Goal: Task Accomplishment & Management: Manage account settings

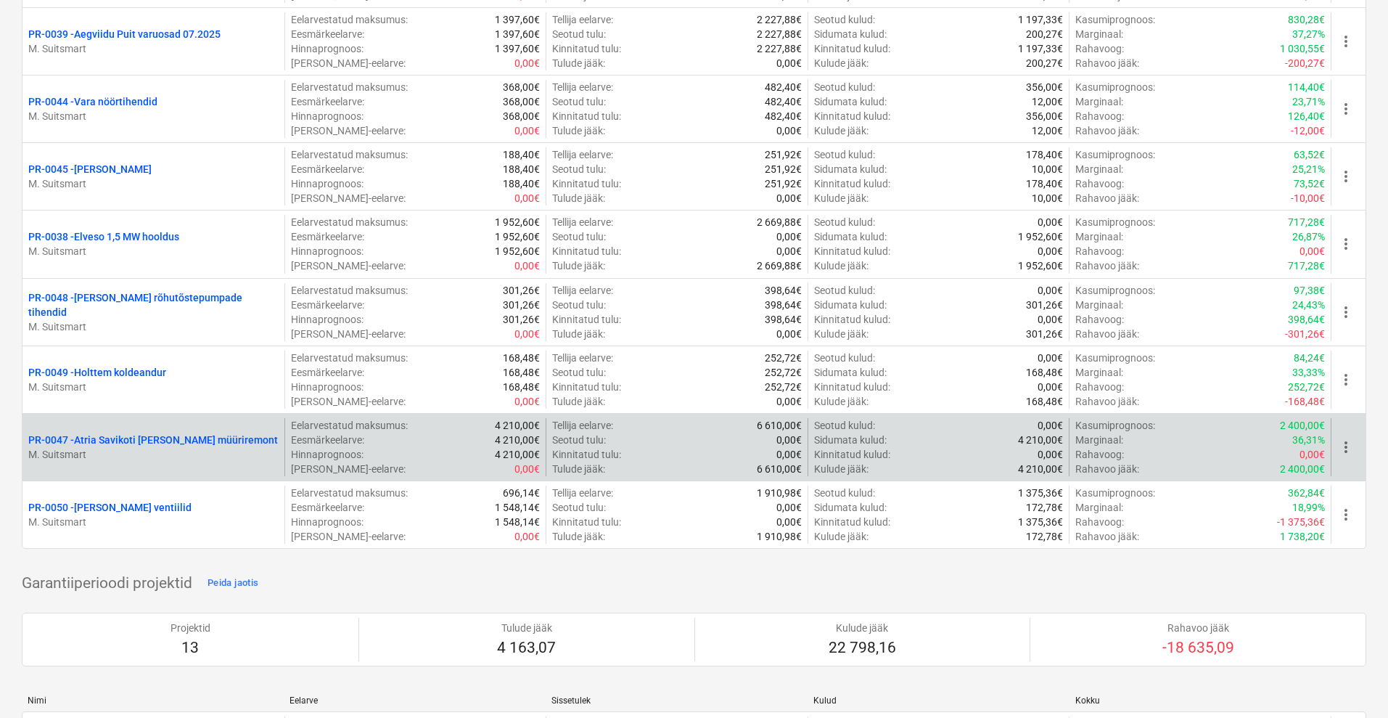
scroll to position [544, 0]
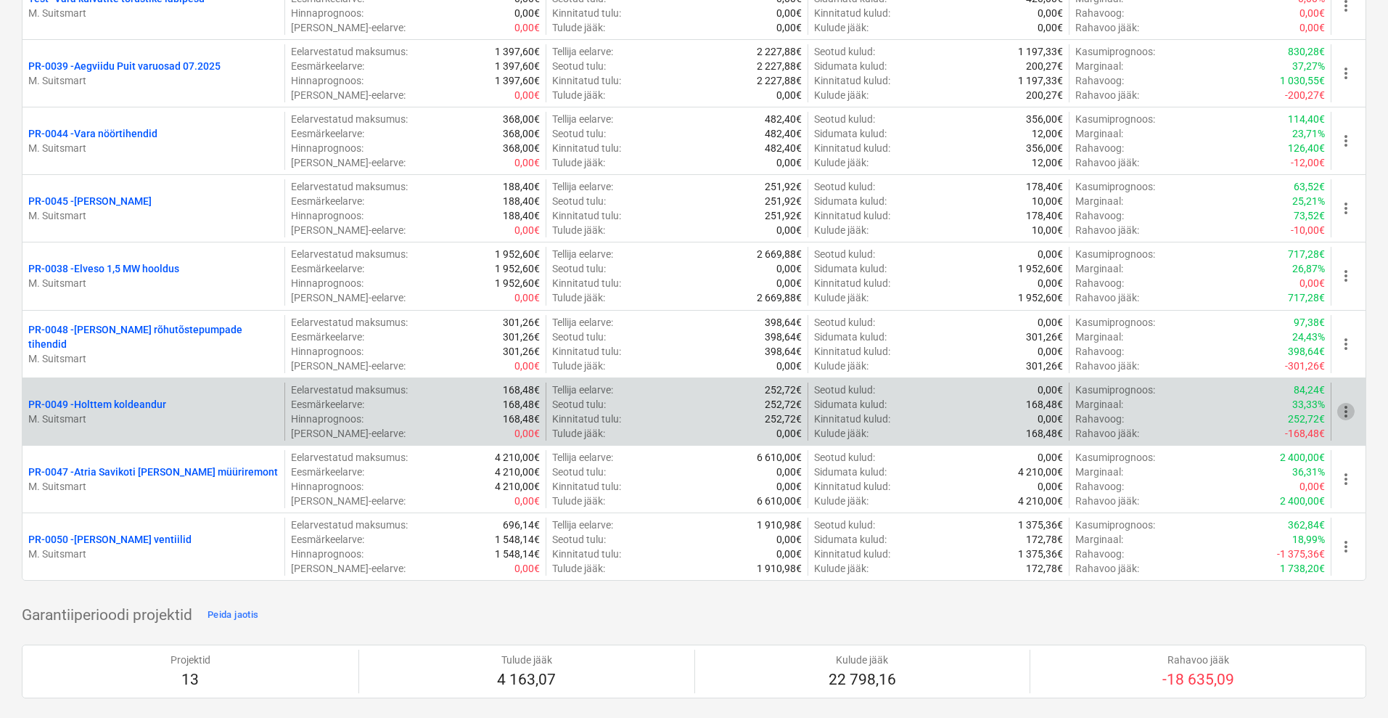
click at [1345, 414] on span "more_vert" at bounding box center [1345, 411] width 17 height 17
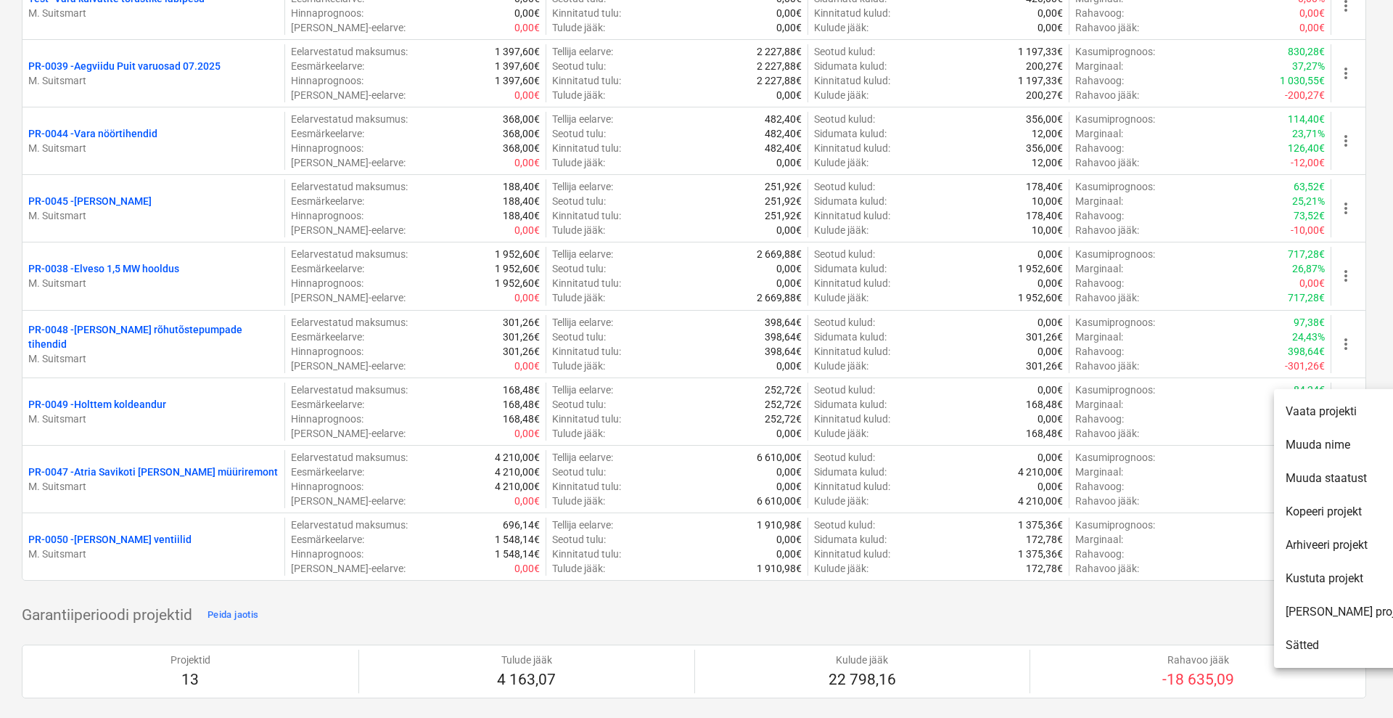
click at [1343, 478] on li "Muuda staatust" at bounding box center [1348, 477] width 148 height 33
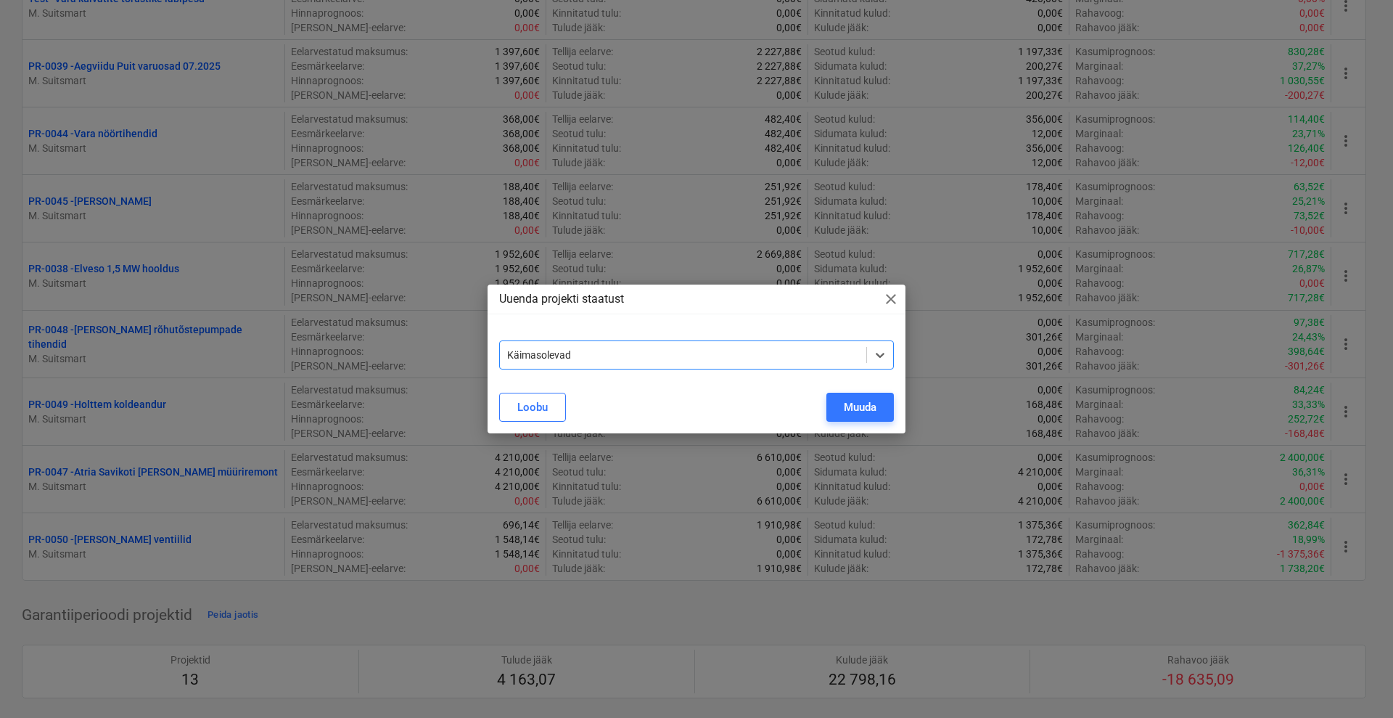
click at [575, 350] on div at bounding box center [683, 355] width 352 height 15
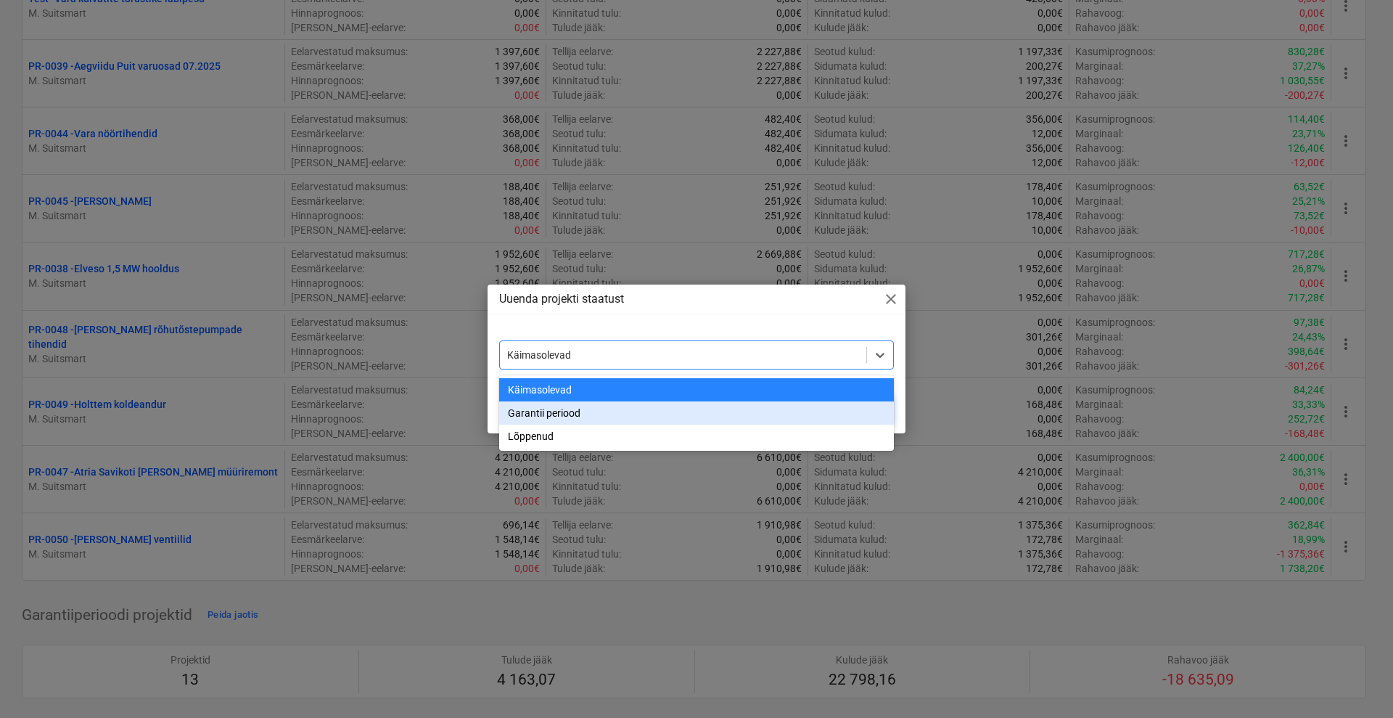
click at [557, 411] on div "Garantii periood" at bounding box center [696, 412] width 395 height 23
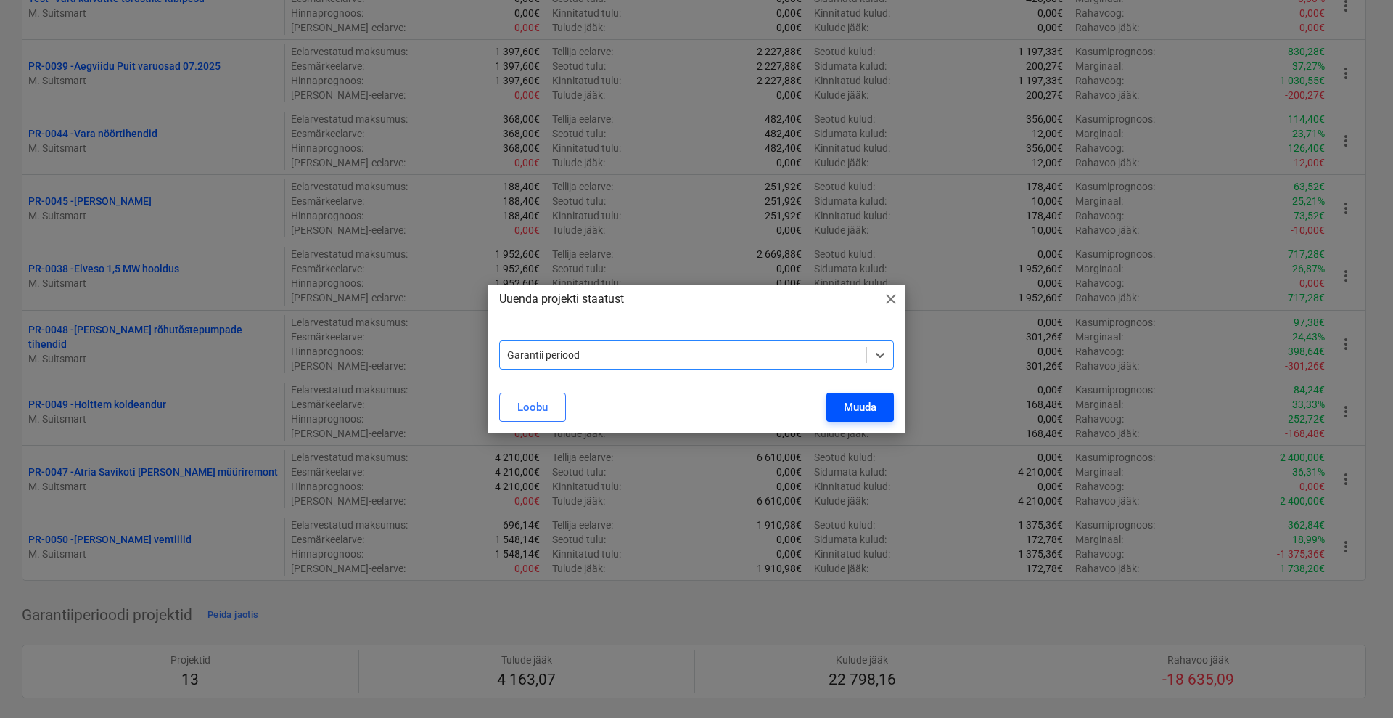
click at [869, 405] on div "Muuda" at bounding box center [860, 407] width 33 height 19
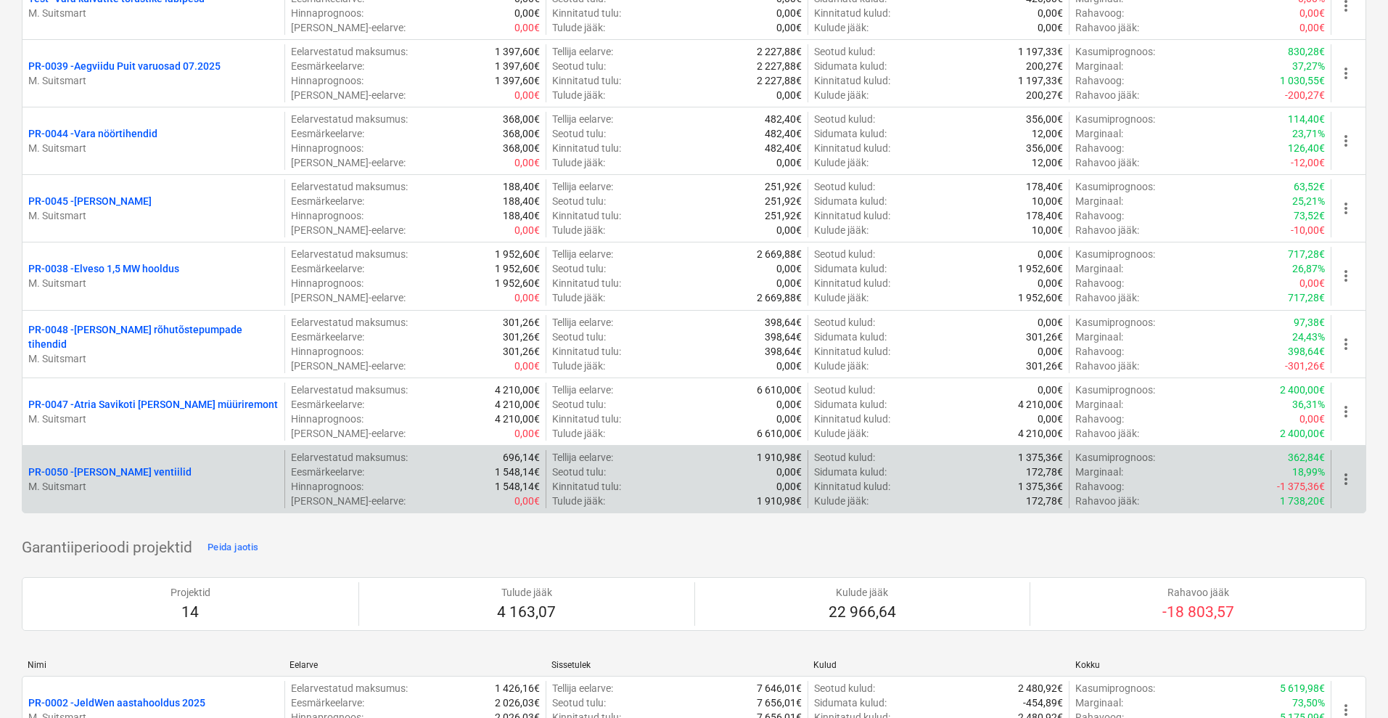
click at [1347, 479] on span "more_vert" at bounding box center [1345, 478] width 17 height 17
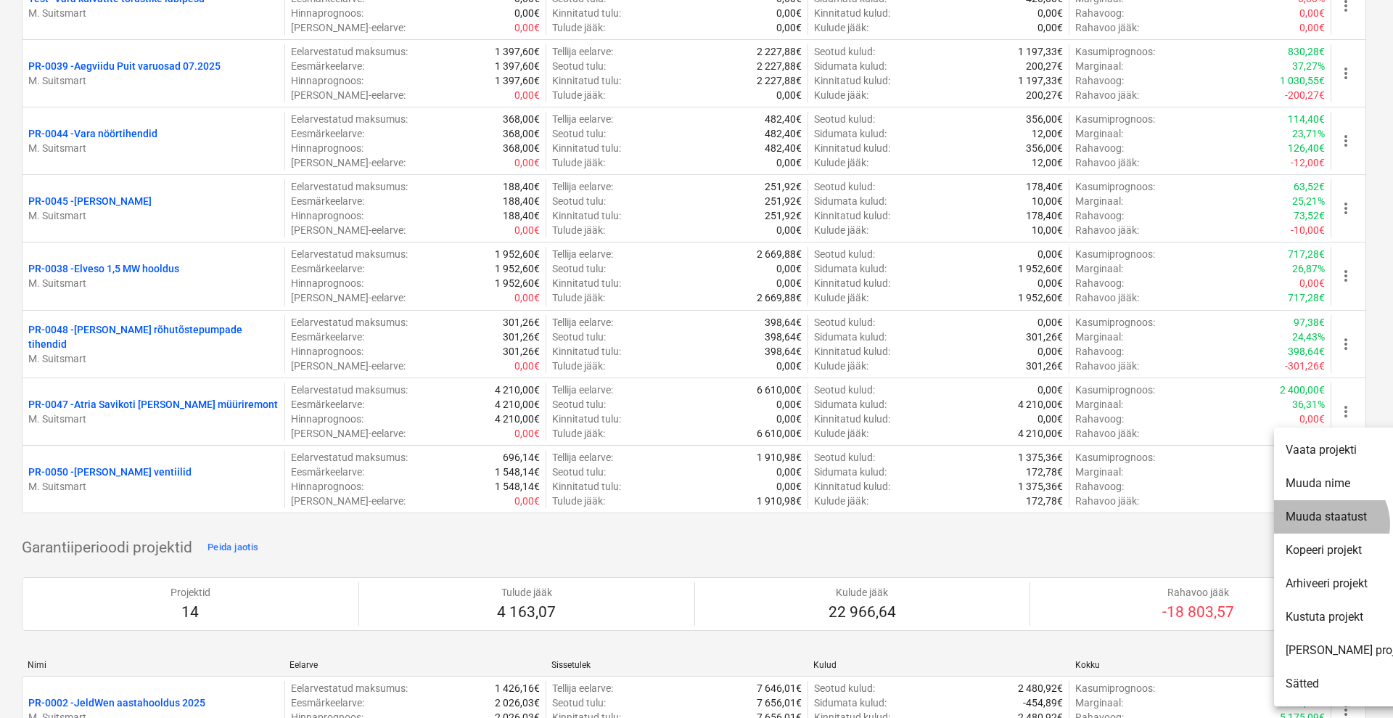
click at [1329, 524] on li "Muuda staatust" at bounding box center [1348, 516] width 148 height 33
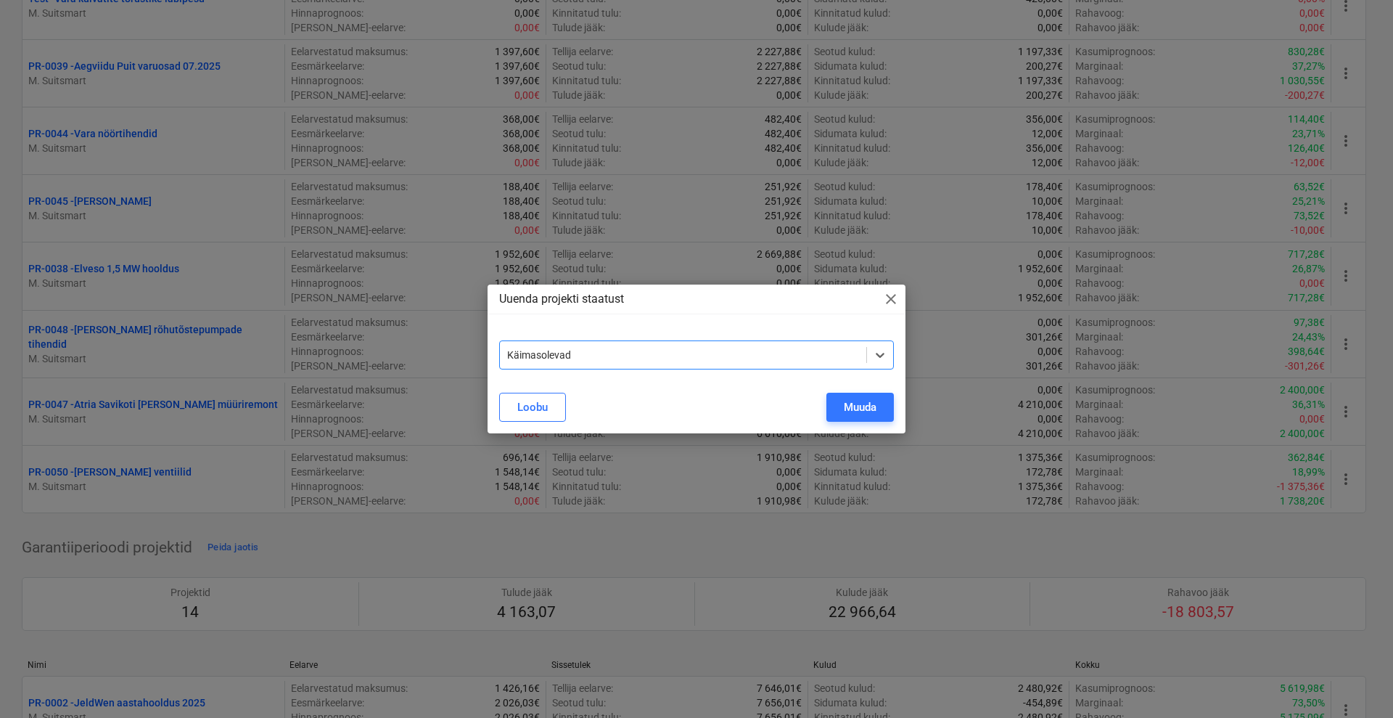
click at [731, 353] on div at bounding box center [683, 355] width 352 height 15
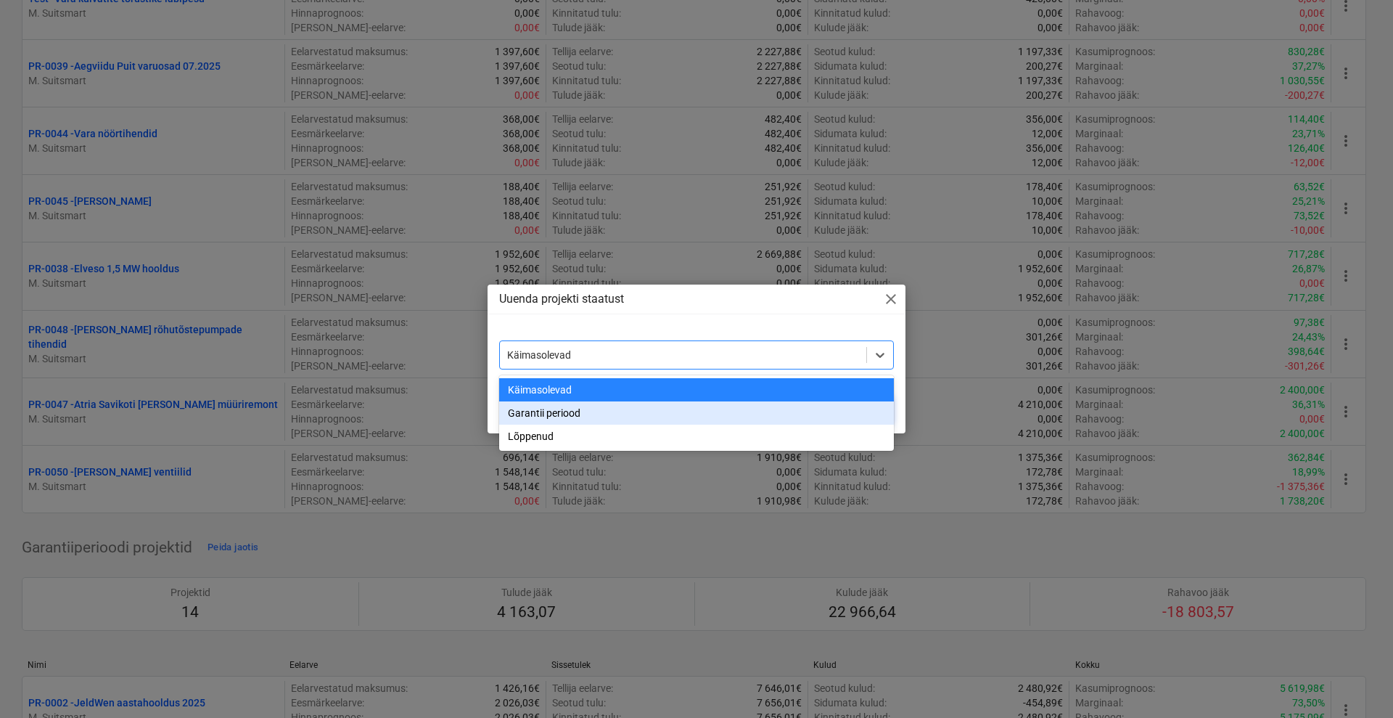
click at [612, 415] on div "Garantii periood" at bounding box center [696, 412] width 395 height 23
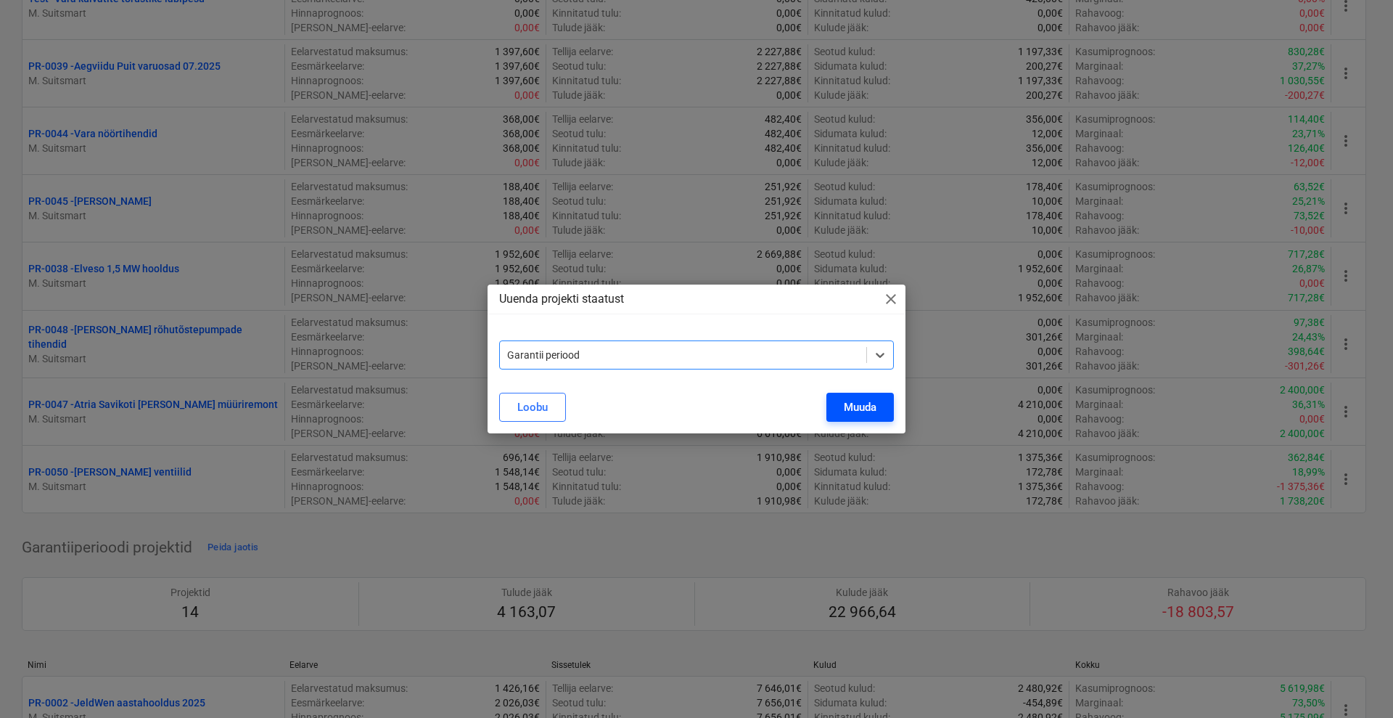
click at [861, 410] on div "Muuda" at bounding box center [860, 407] width 33 height 19
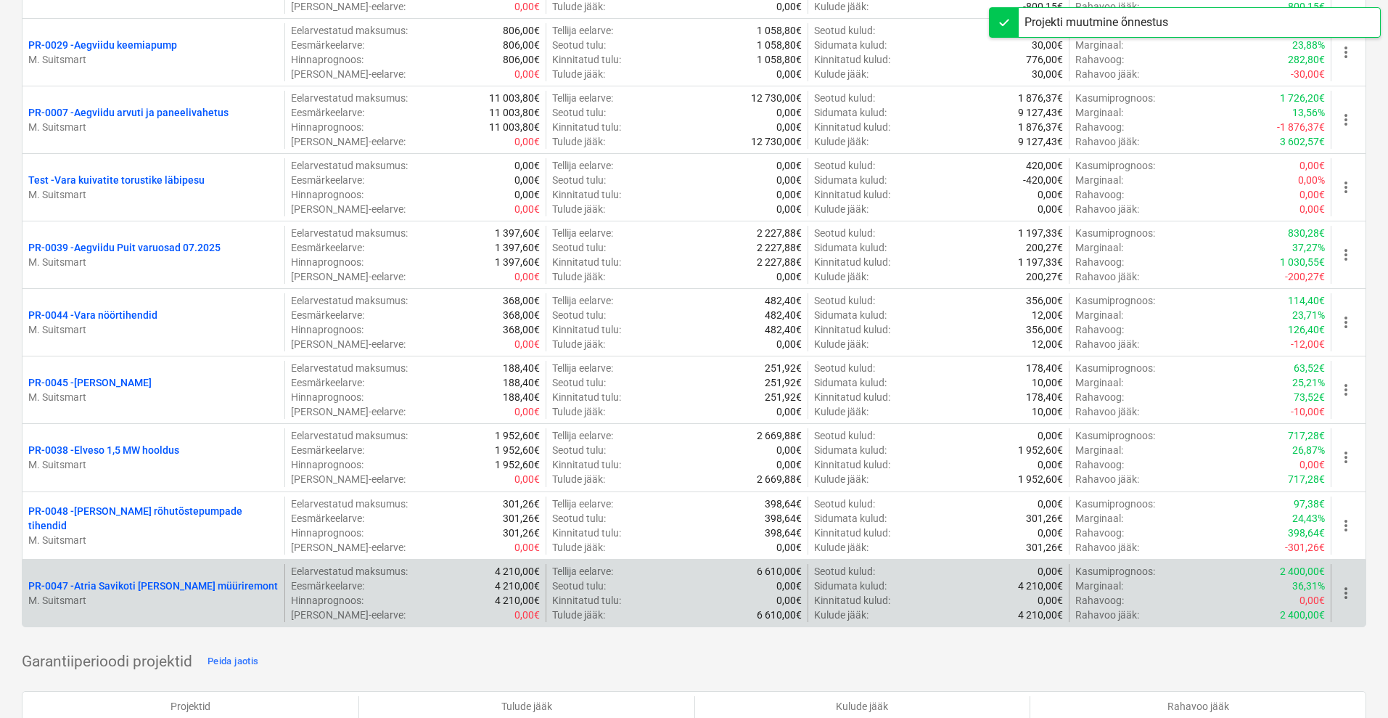
scroll to position [272, 0]
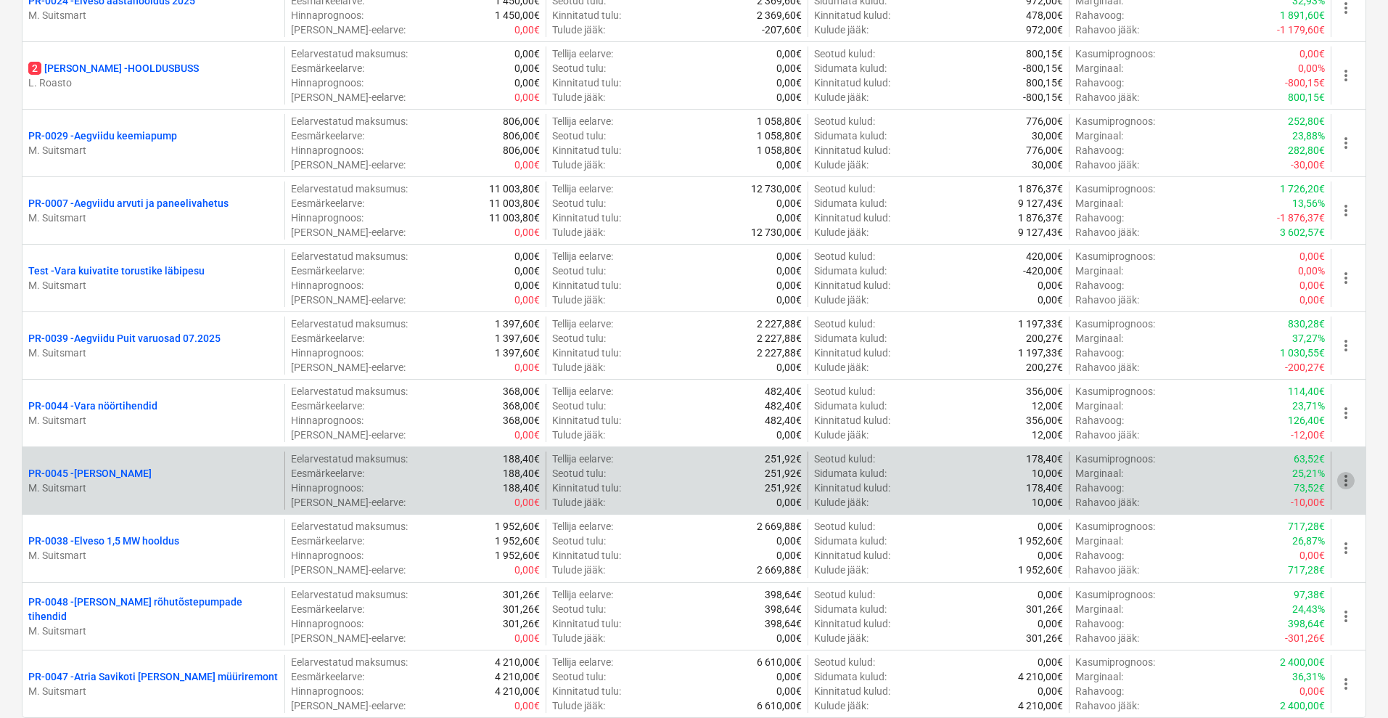
click at [1348, 474] on span "more_vert" at bounding box center [1345, 480] width 17 height 17
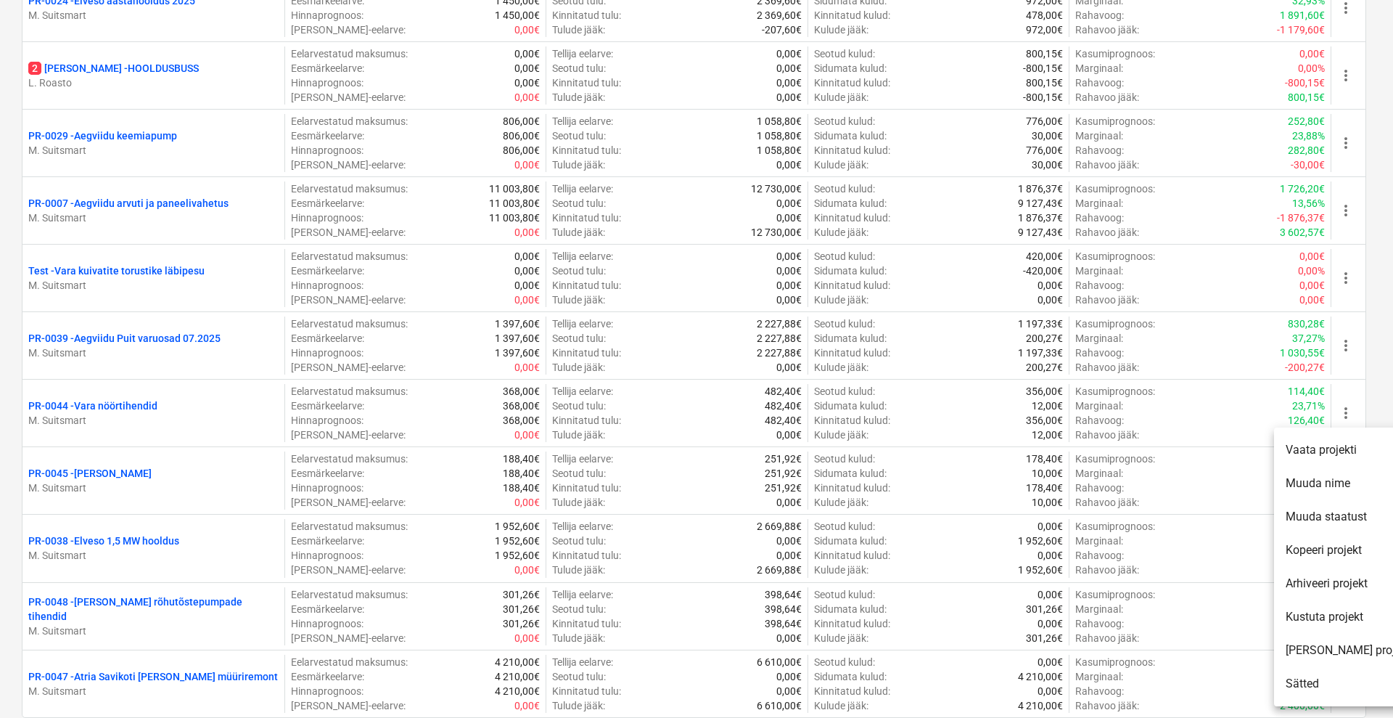
click at [1339, 522] on li "Muuda staatust" at bounding box center [1348, 516] width 148 height 33
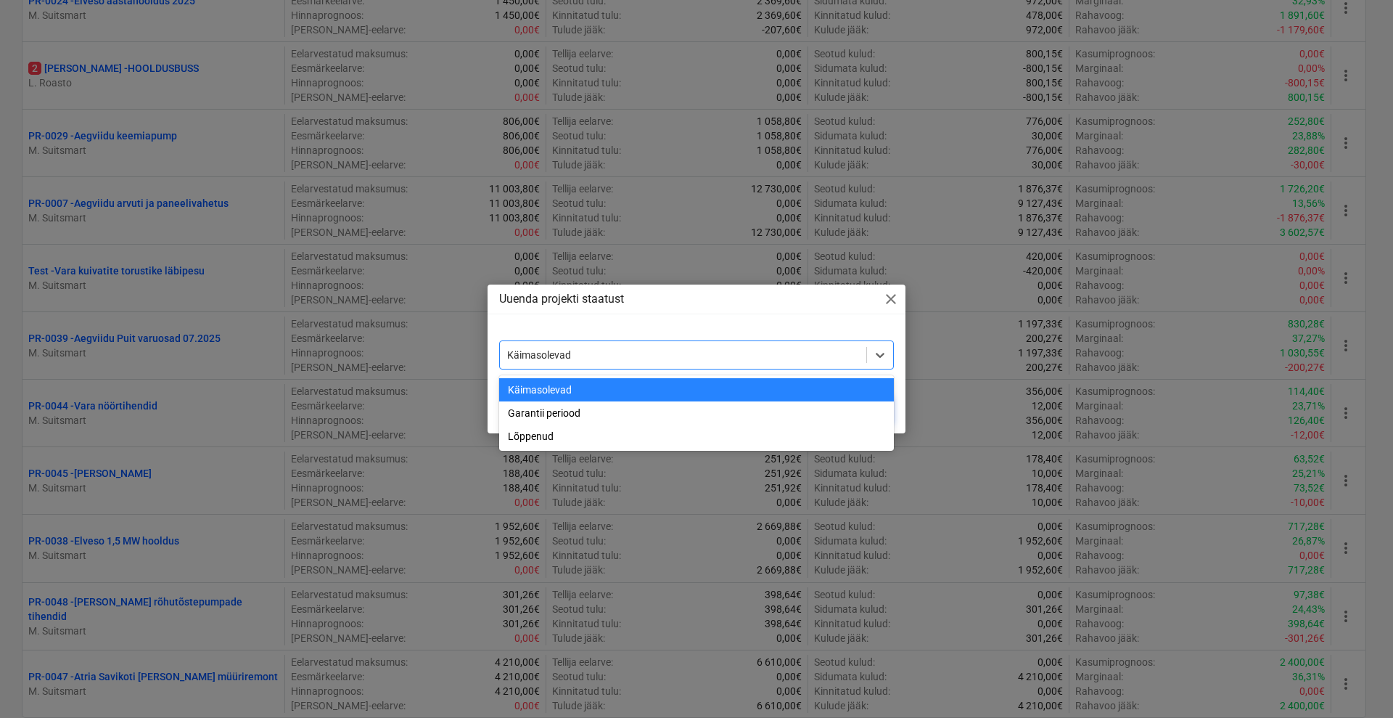
click at [678, 345] on div "Käimasolevad" at bounding box center [683, 355] width 366 height 20
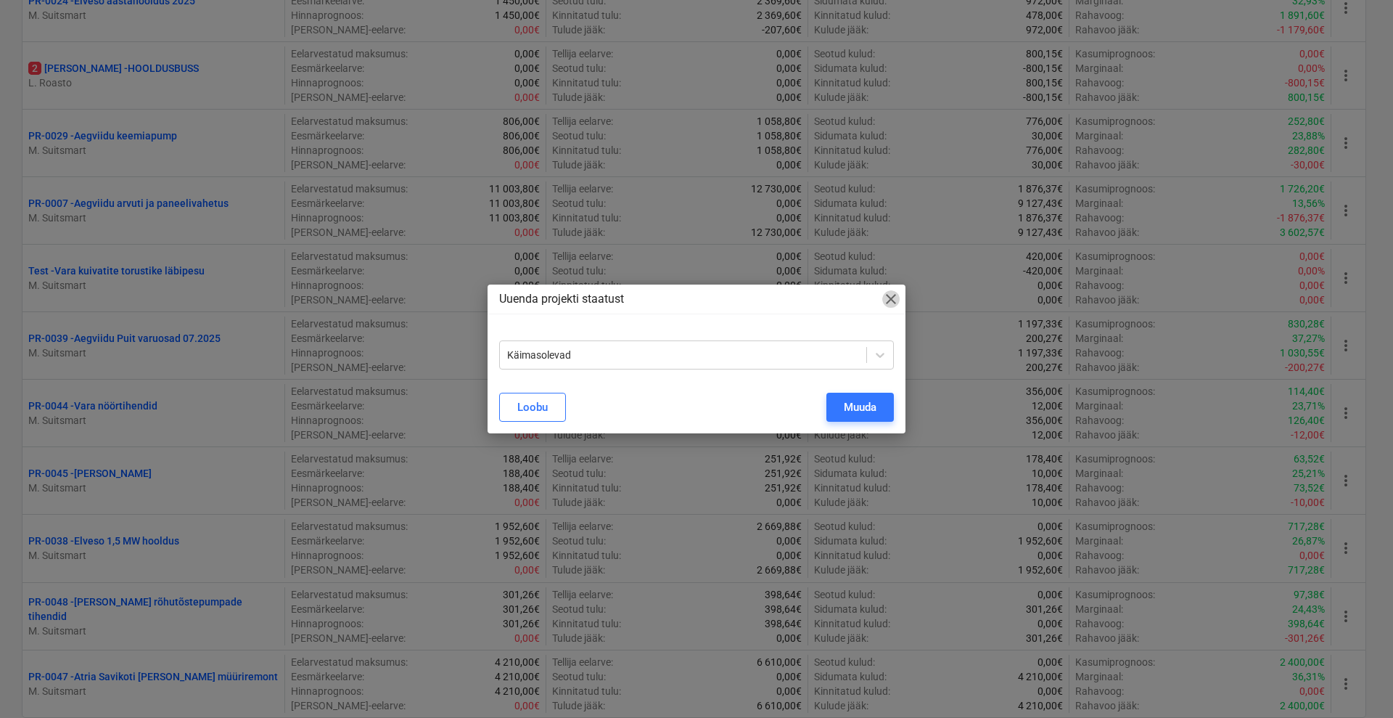
click at [892, 297] on span "close" at bounding box center [890, 298] width 17 height 17
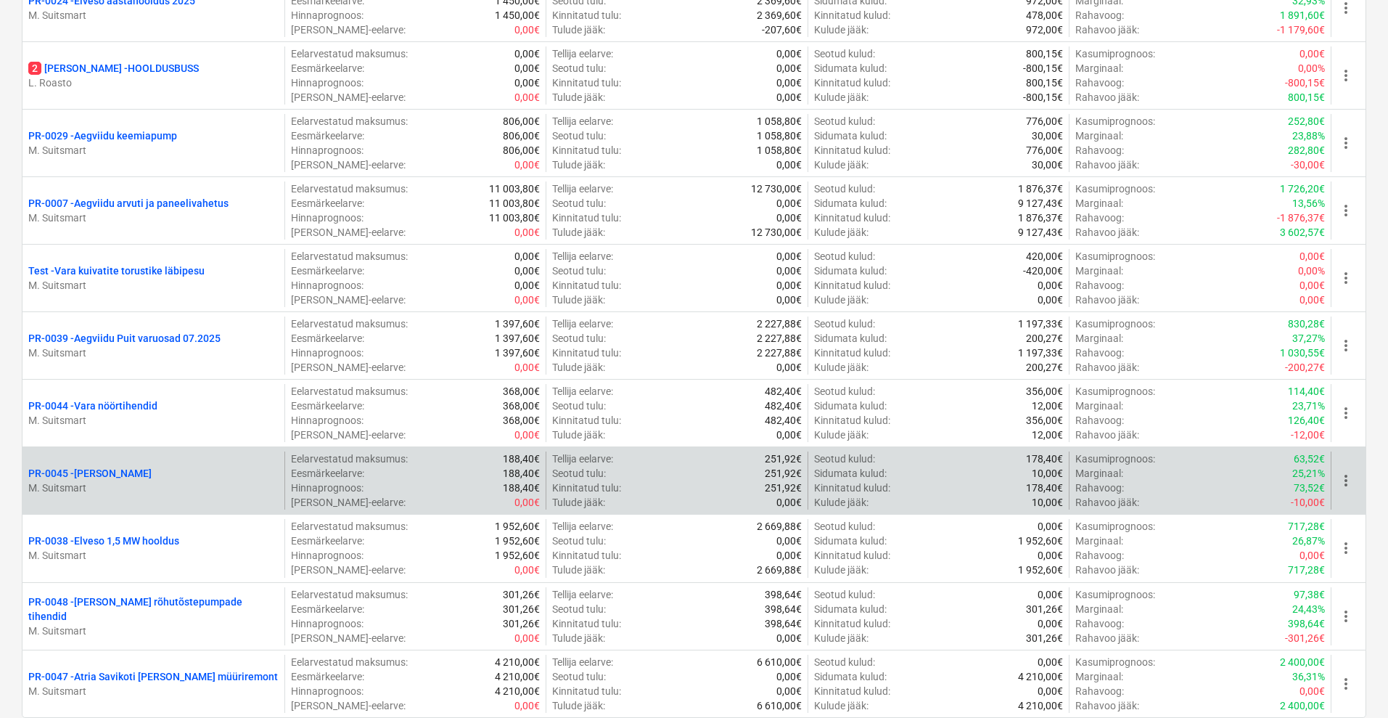
click at [1349, 478] on span "more_vert" at bounding box center [1345, 480] width 17 height 17
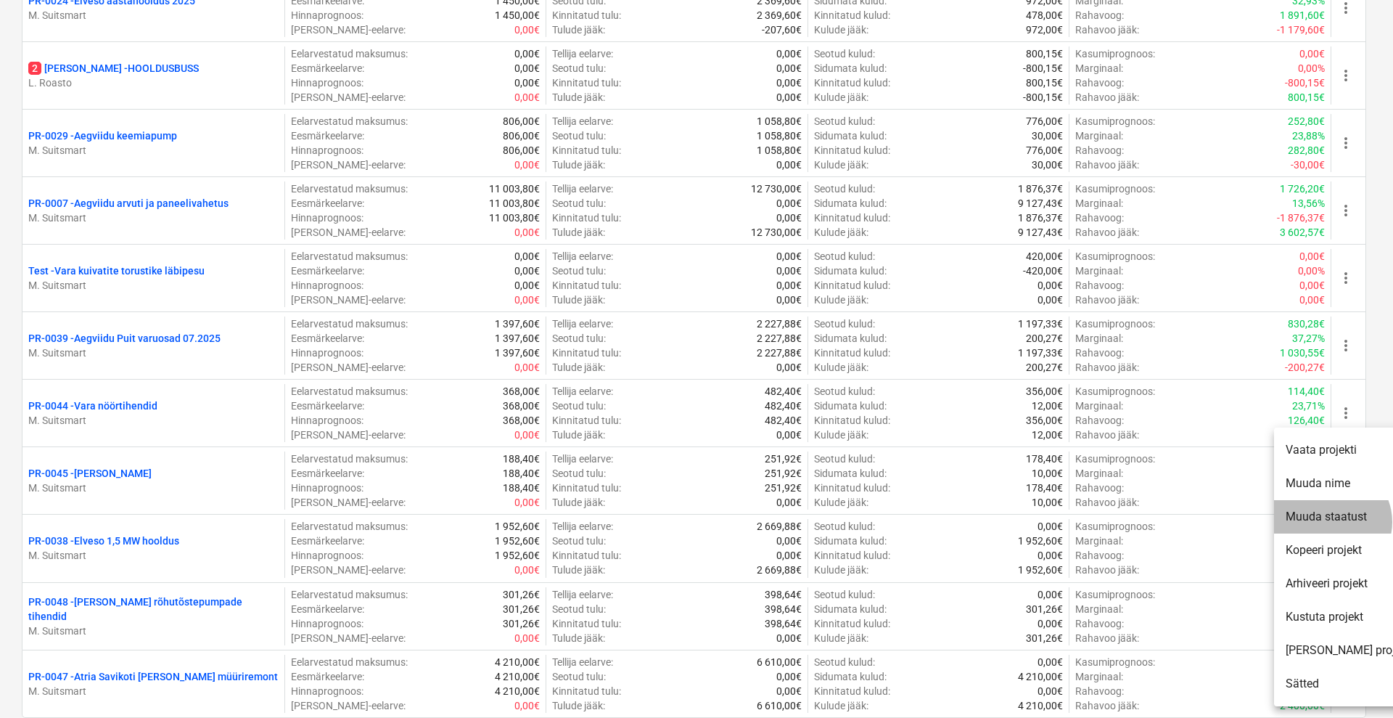
click at [1331, 522] on li "Muuda staatust" at bounding box center [1348, 516] width 148 height 33
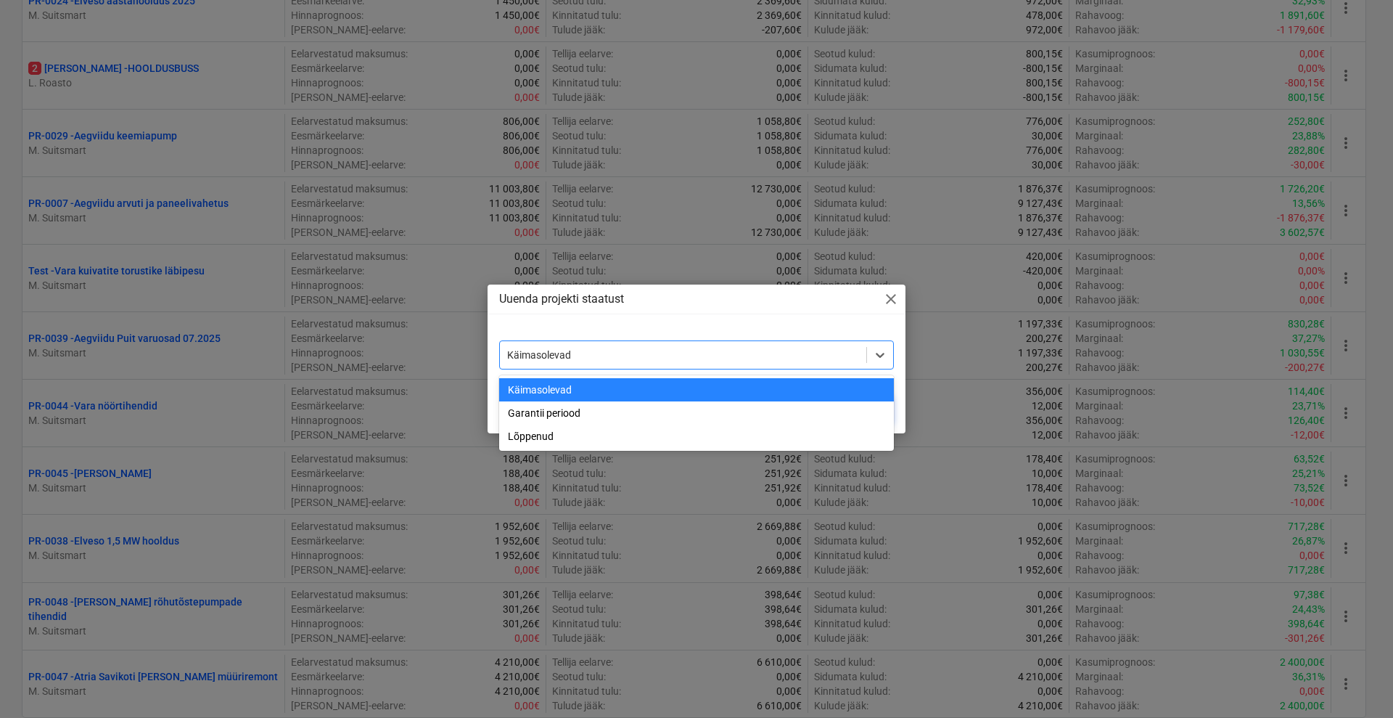
click at [646, 345] on div "Käimasolevad" at bounding box center [683, 355] width 366 height 20
click at [598, 435] on div "Lõppenud" at bounding box center [696, 435] width 395 height 23
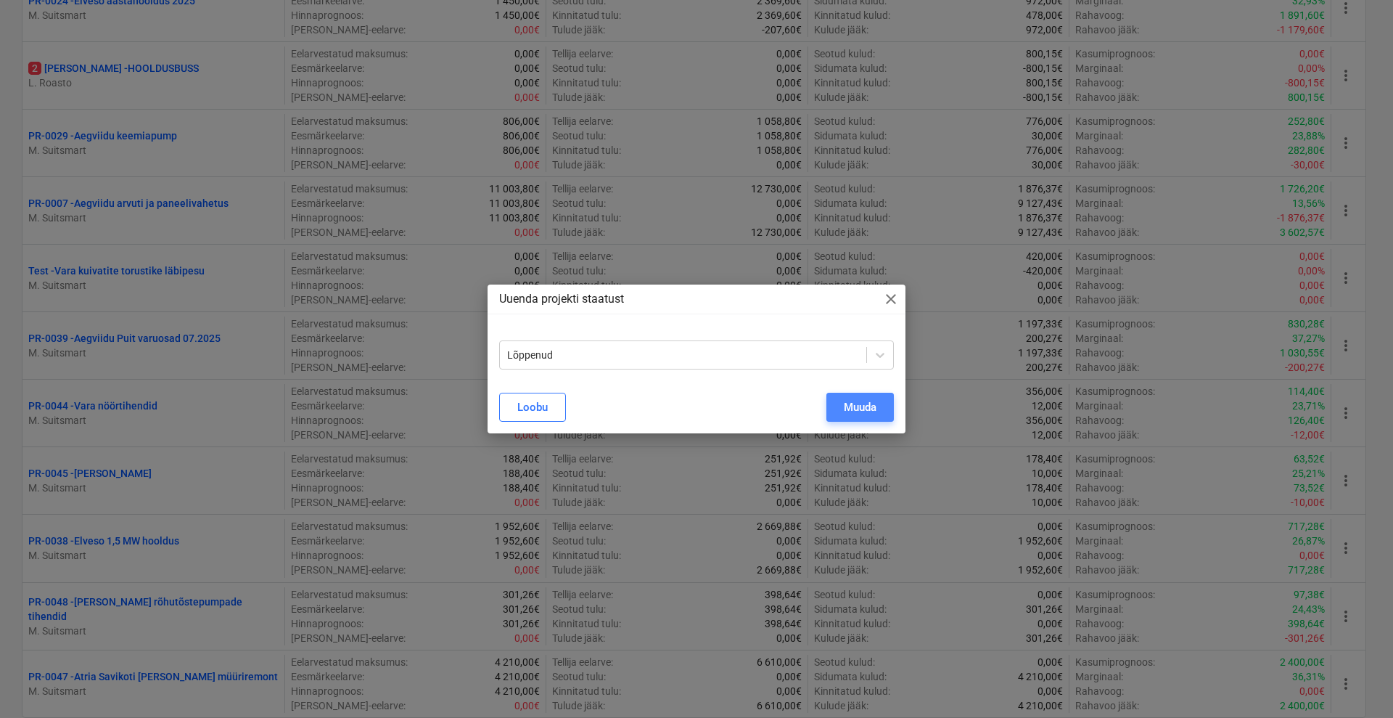
click at [850, 409] on div "Muuda" at bounding box center [860, 407] width 33 height 19
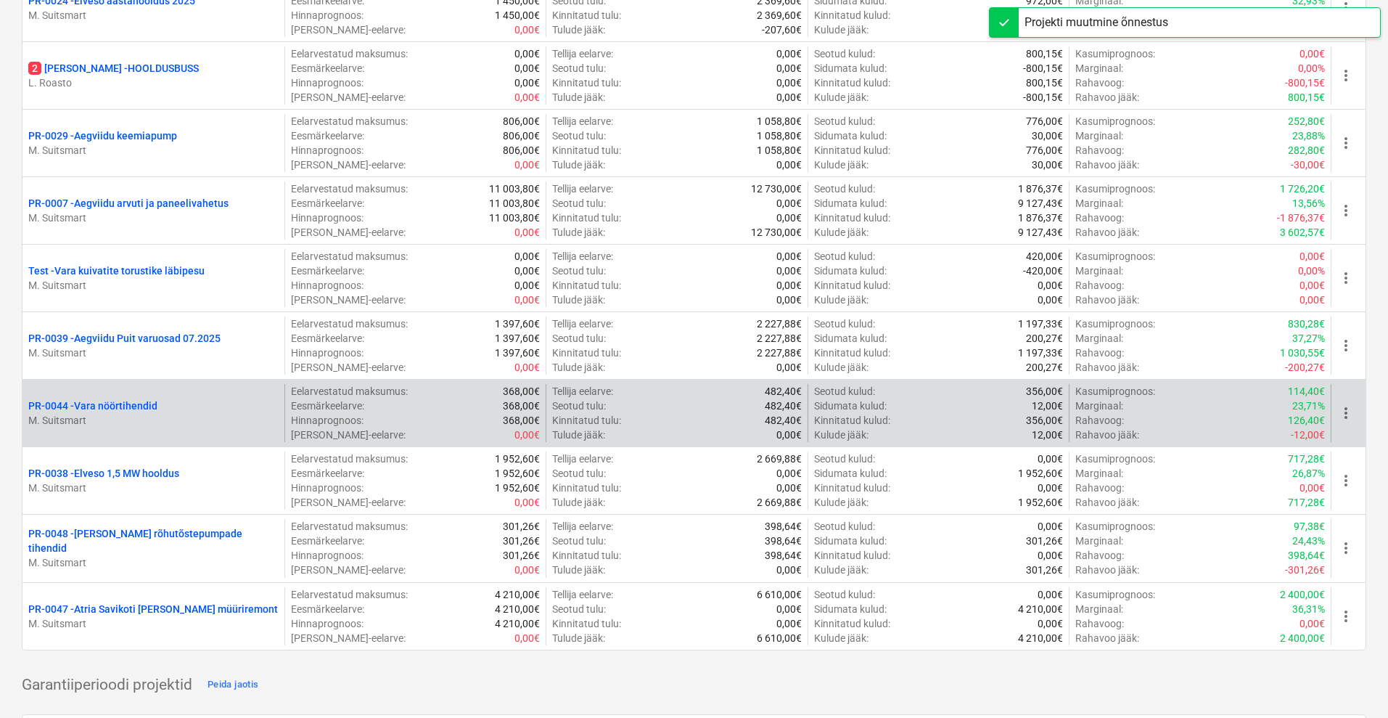
click at [1341, 408] on span "more_vert" at bounding box center [1345, 412] width 17 height 17
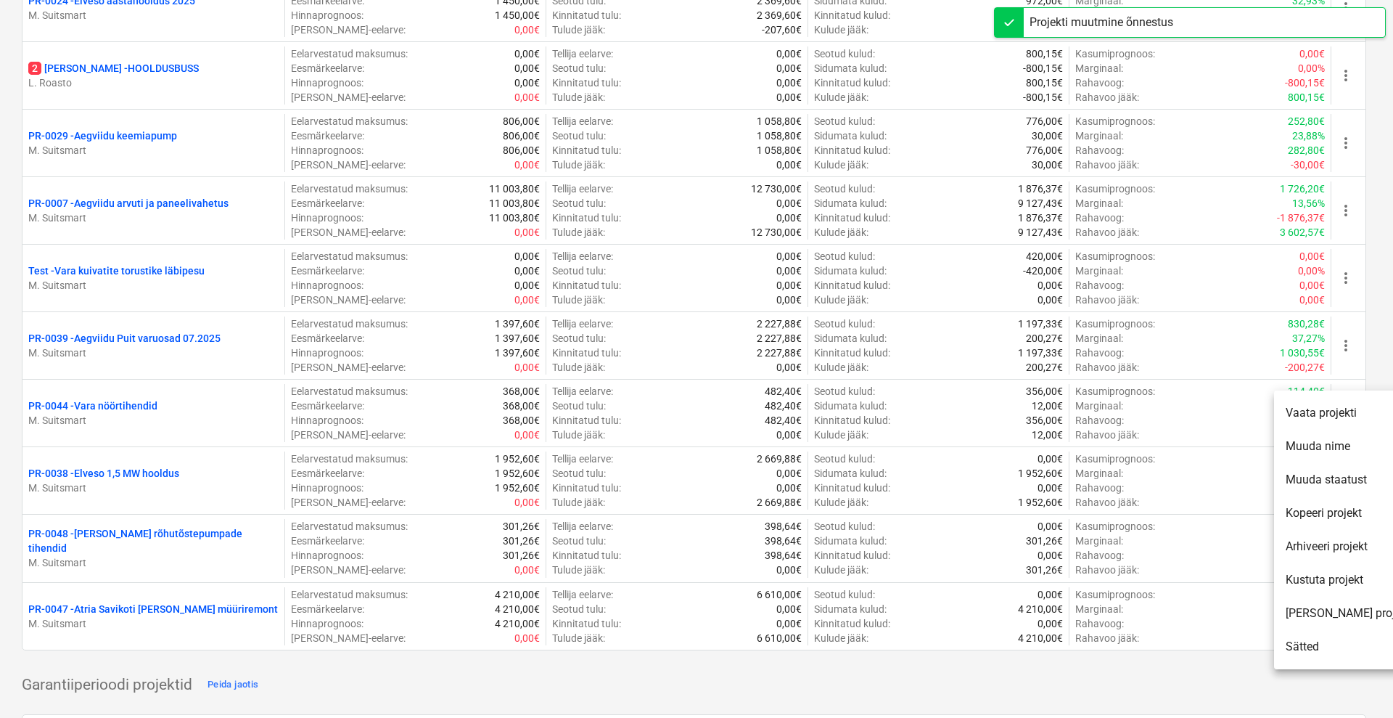
click at [1339, 470] on li "Muuda staatust" at bounding box center [1348, 479] width 148 height 33
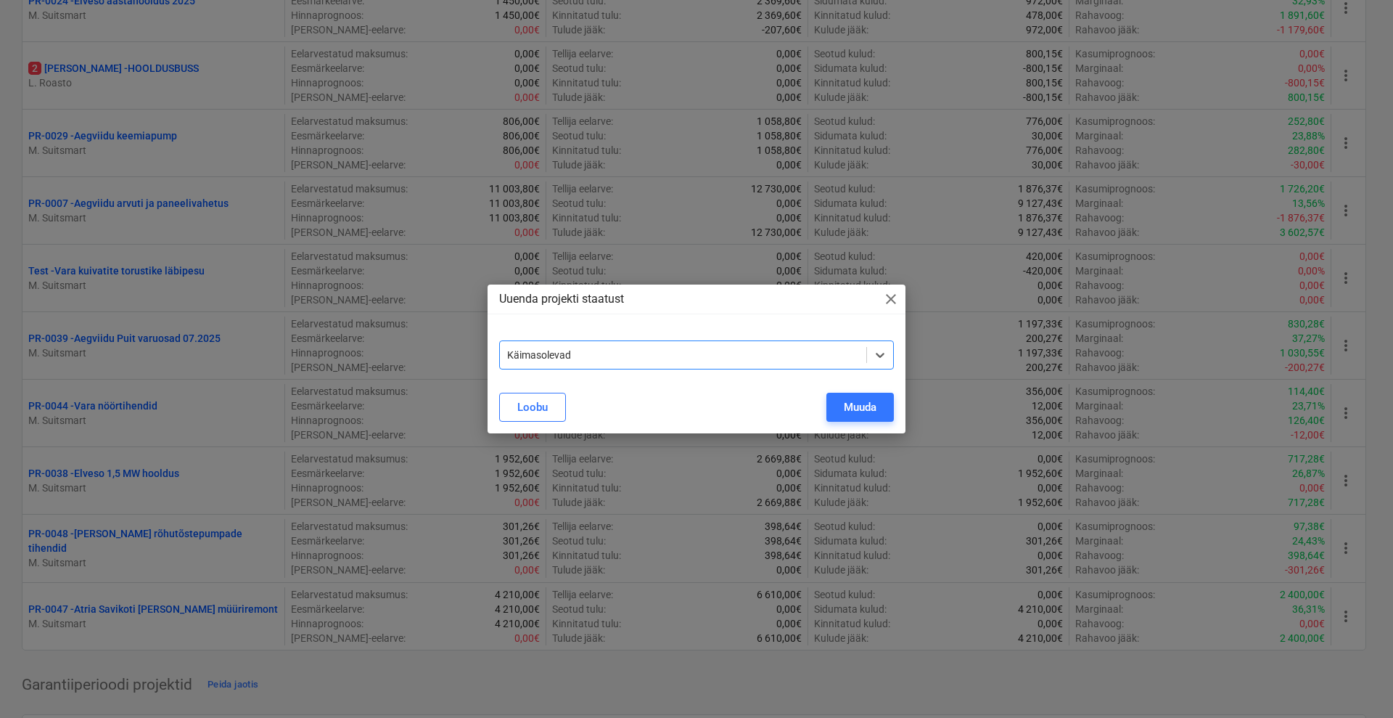
click at [839, 350] on div at bounding box center [683, 355] width 352 height 15
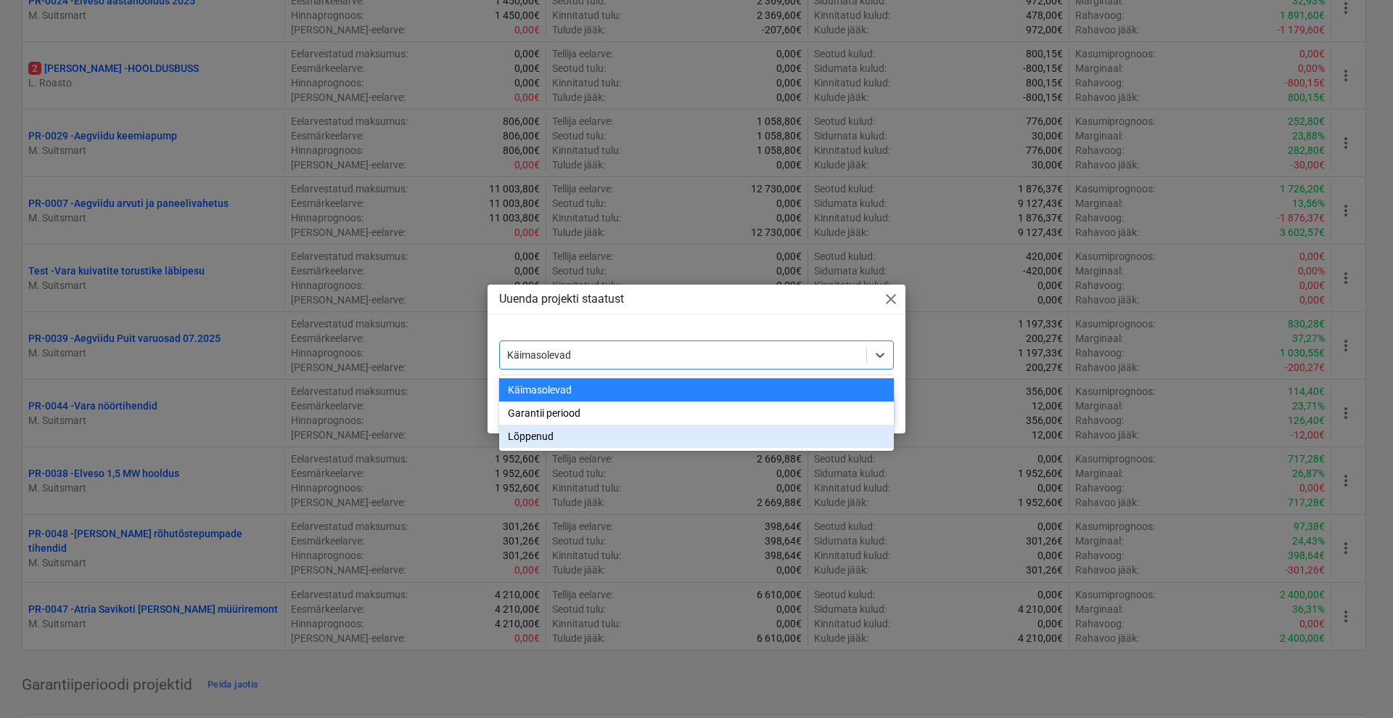
click at [625, 432] on div "Lõppenud" at bounding box center [696, 435] width 395 height 23
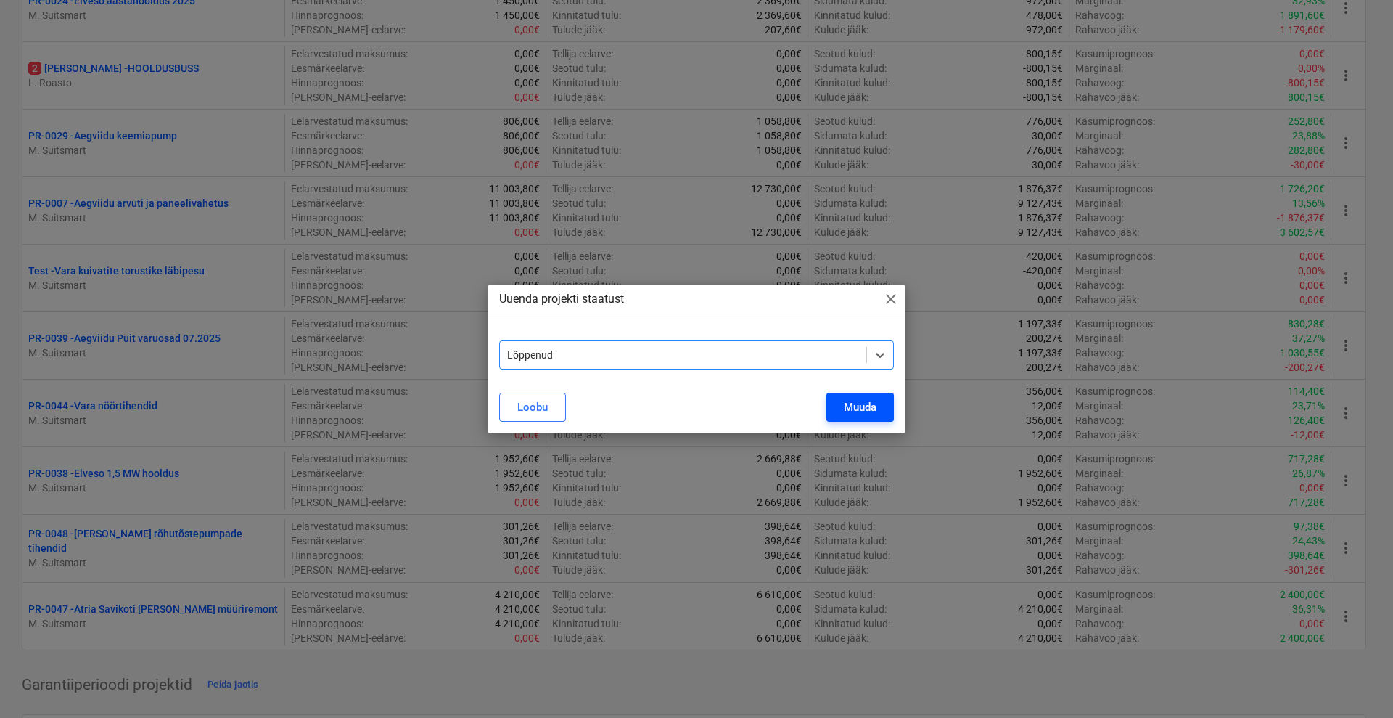
click at [841, 414] on button "Muuda" at bounding box center [859, 407] width 67 height 29
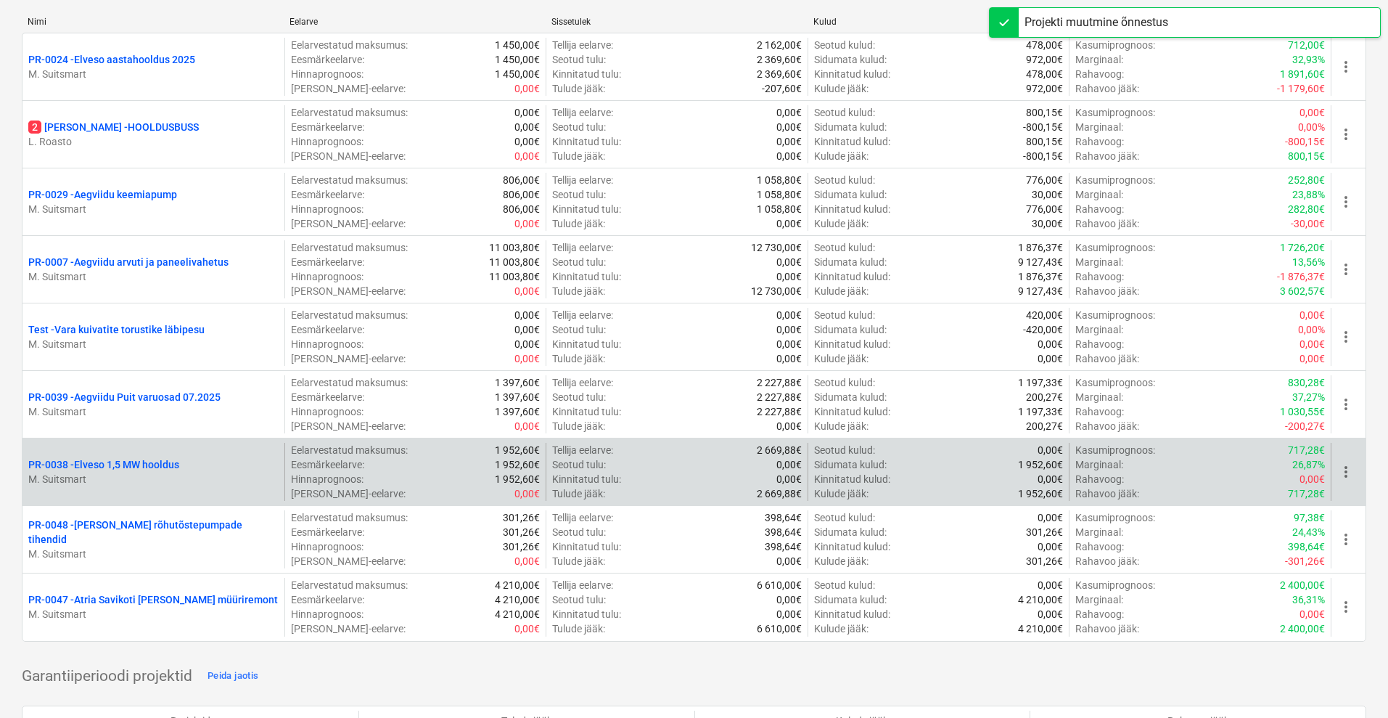
scroll to position [181, 0]
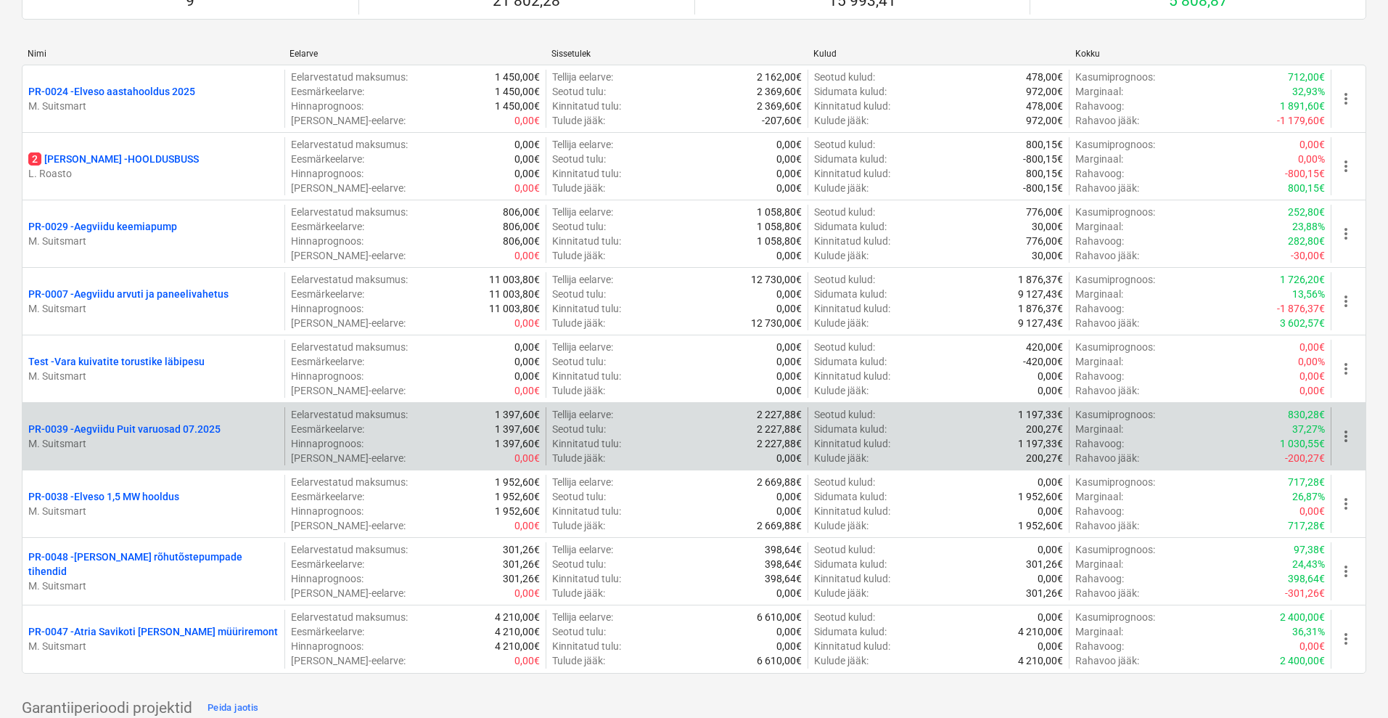
click at [1347, 437] on span "more_vert" at bounding box center [1345, 435] width 17 height 17
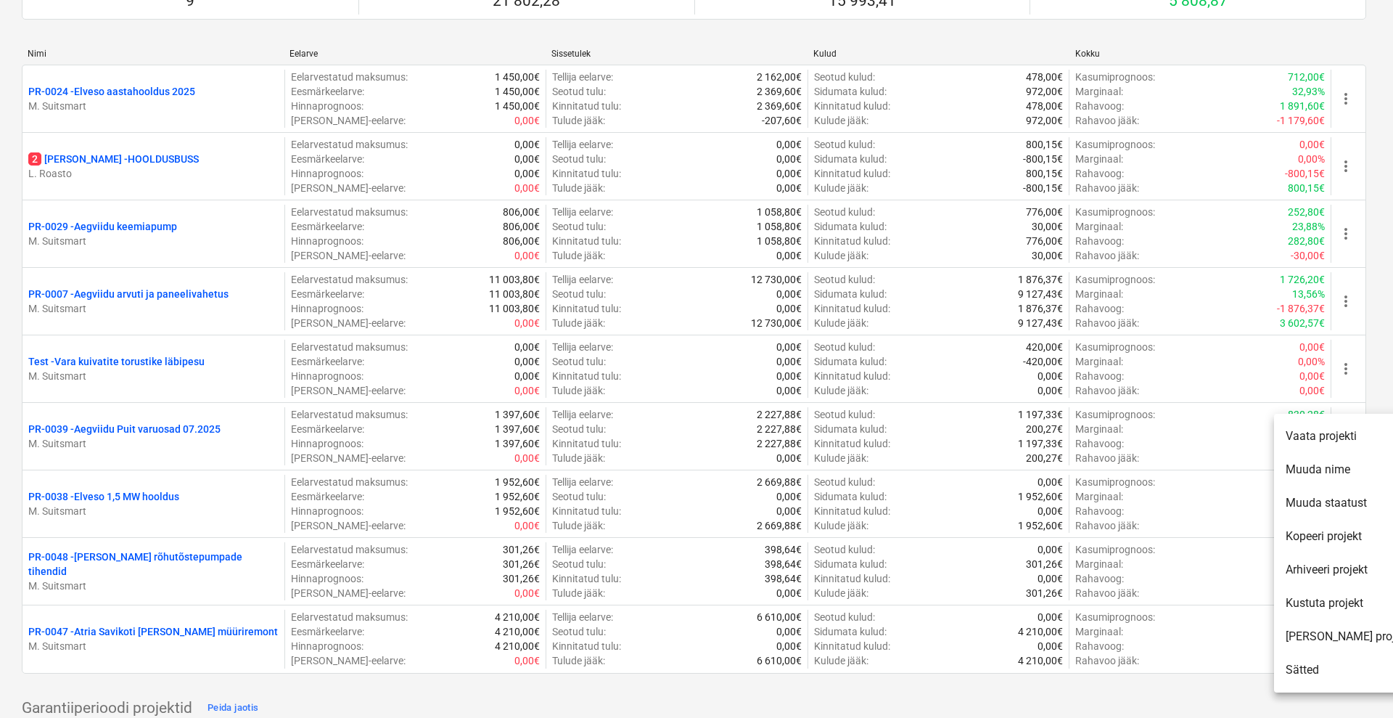
click at [1332, 509] on li "Muuda staatust" at bounding box center [1348, 502] width 148 height 33
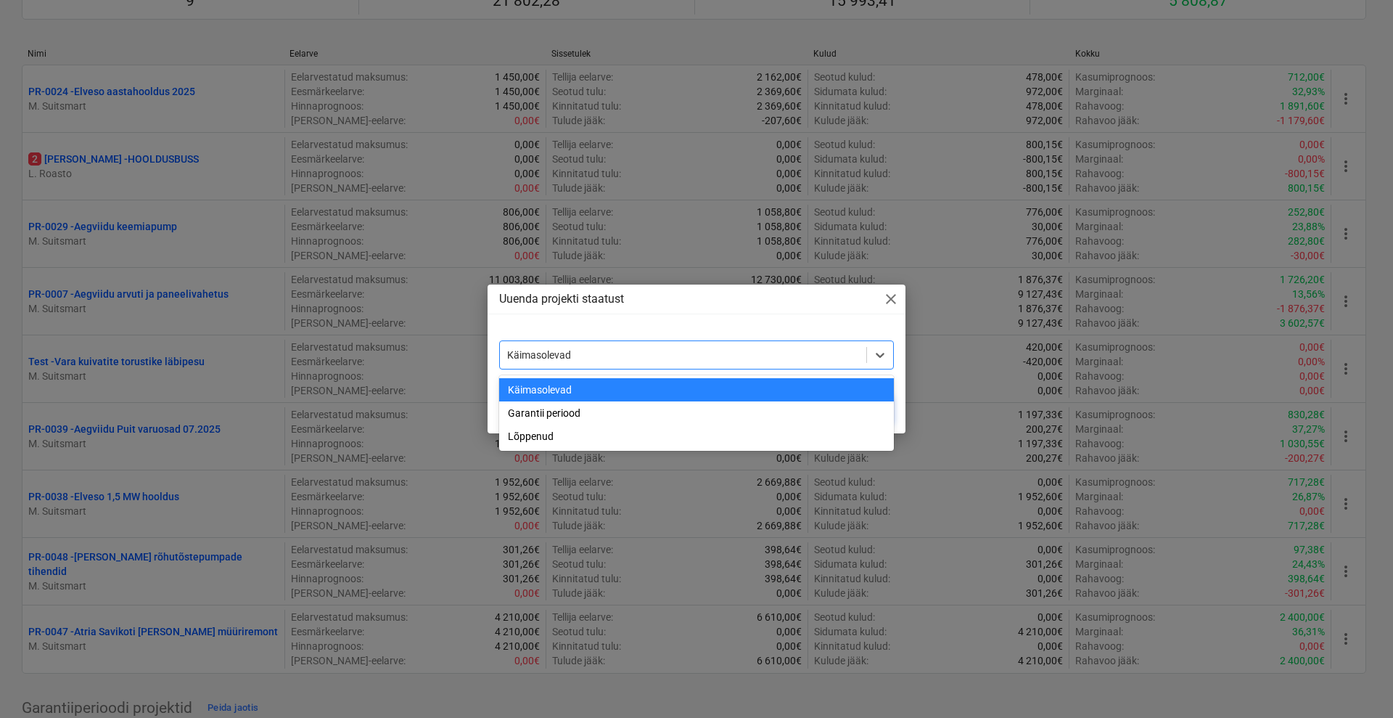
click at [826, 360] on div at bounding box center [683, 355] width 352 height 15
click at [601, 414] on div "Garantii periood" at bounding box center [696, 412] width 395 height 23
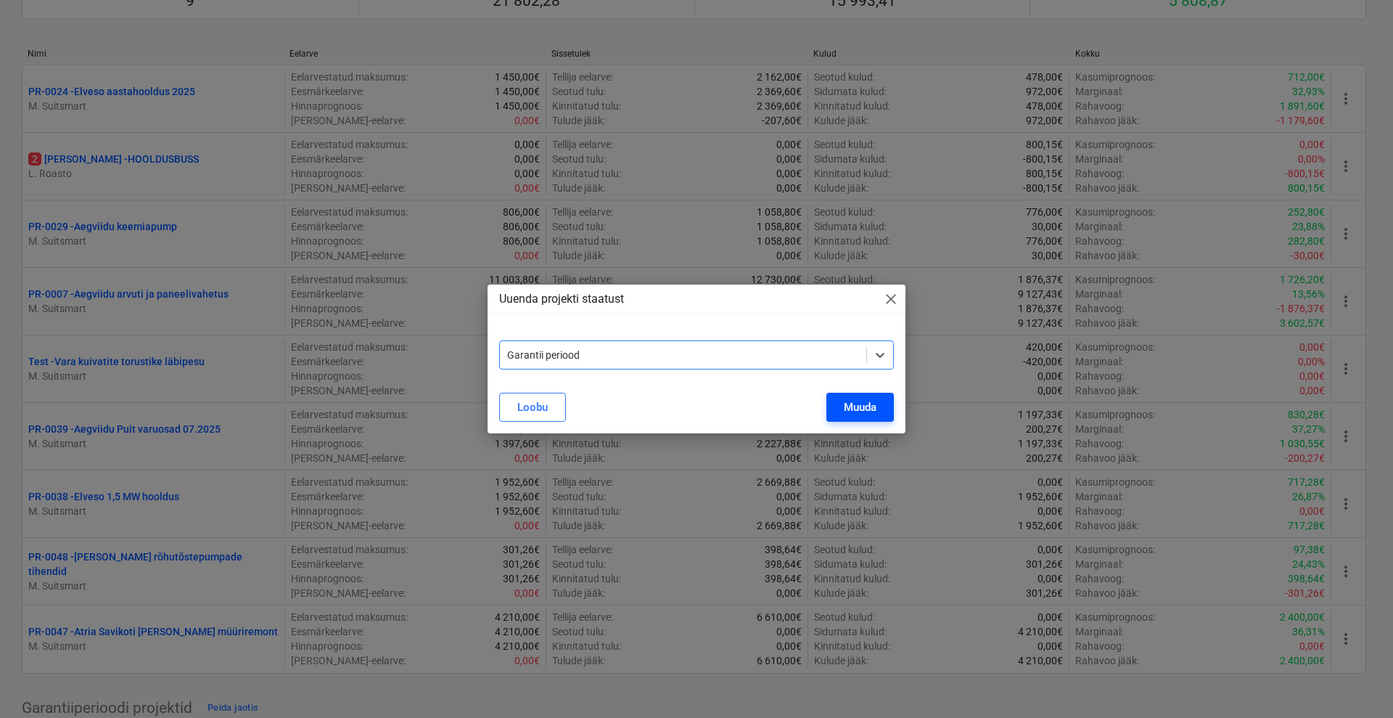
click at [837, 414] on button "Muuda" at bounding box center [859, 407] width 67 height 29
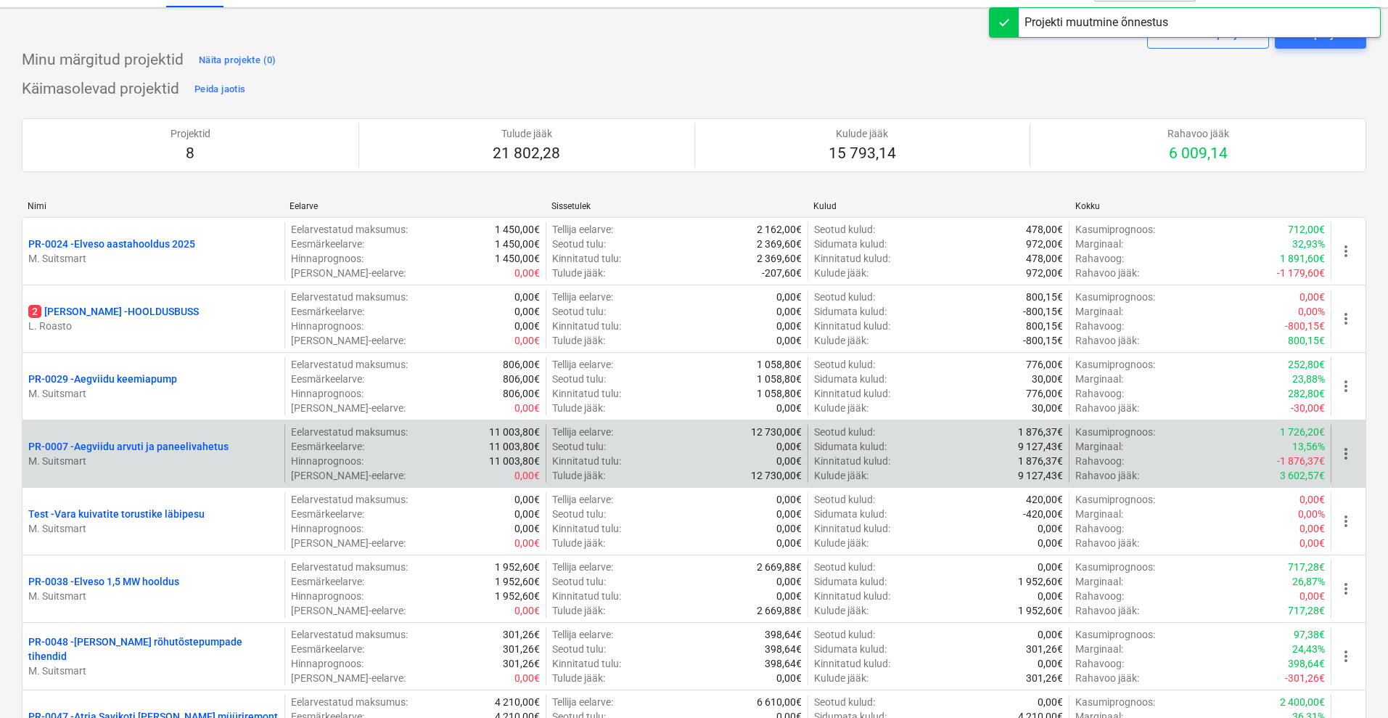
scroll to position [0, 0]
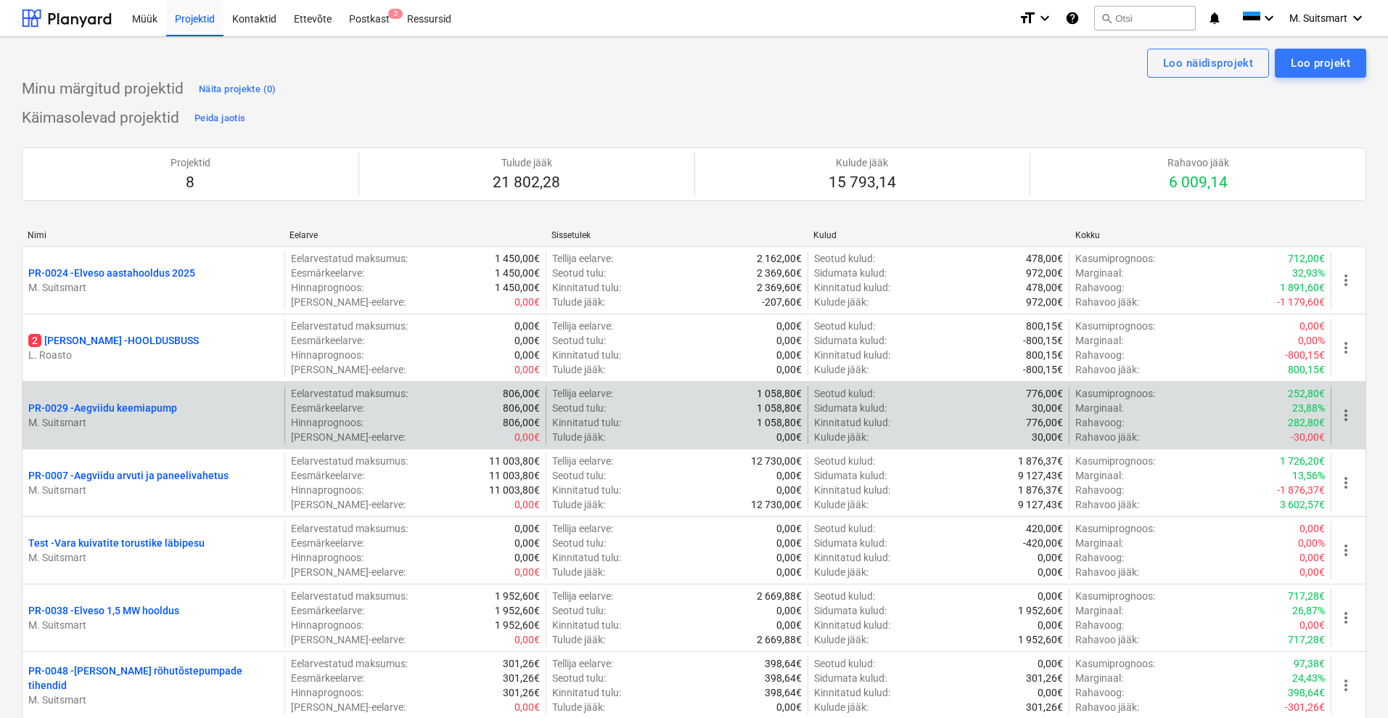
click at [1346, 411] on span "more_vert" at bounding box center [1345, 414] width 17 height 17
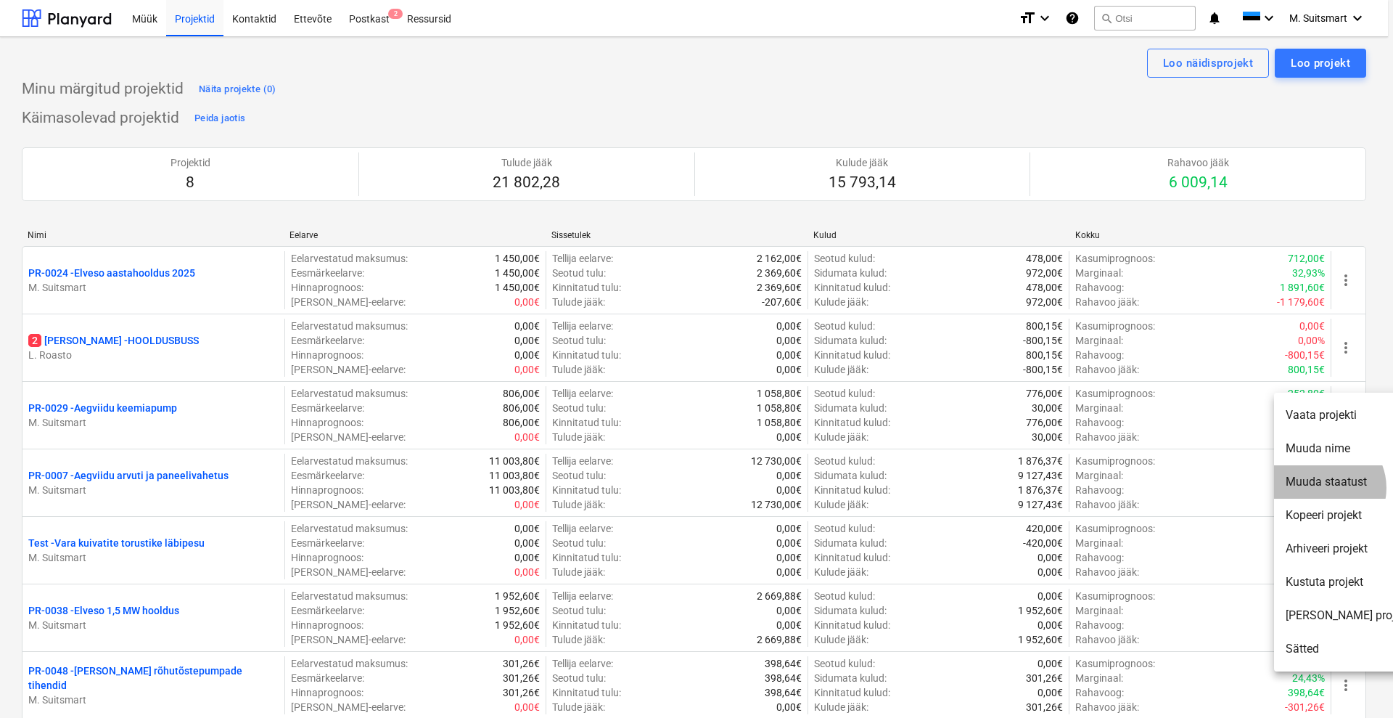
click at [1323, 488] on li "Muuda staatust" at bounding box center [1348, 481] width 148 height 33
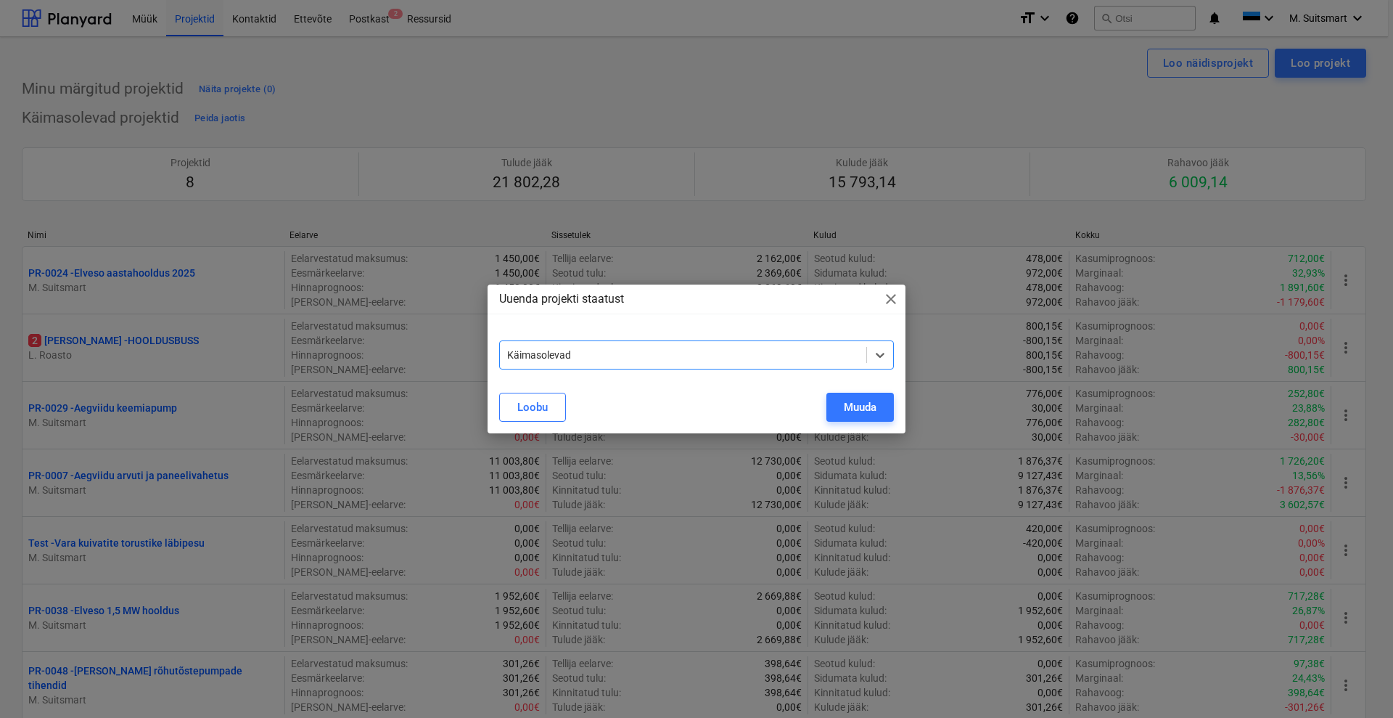
click at [770, 356] on div at bounding box center [683, 355] width 352 height 15
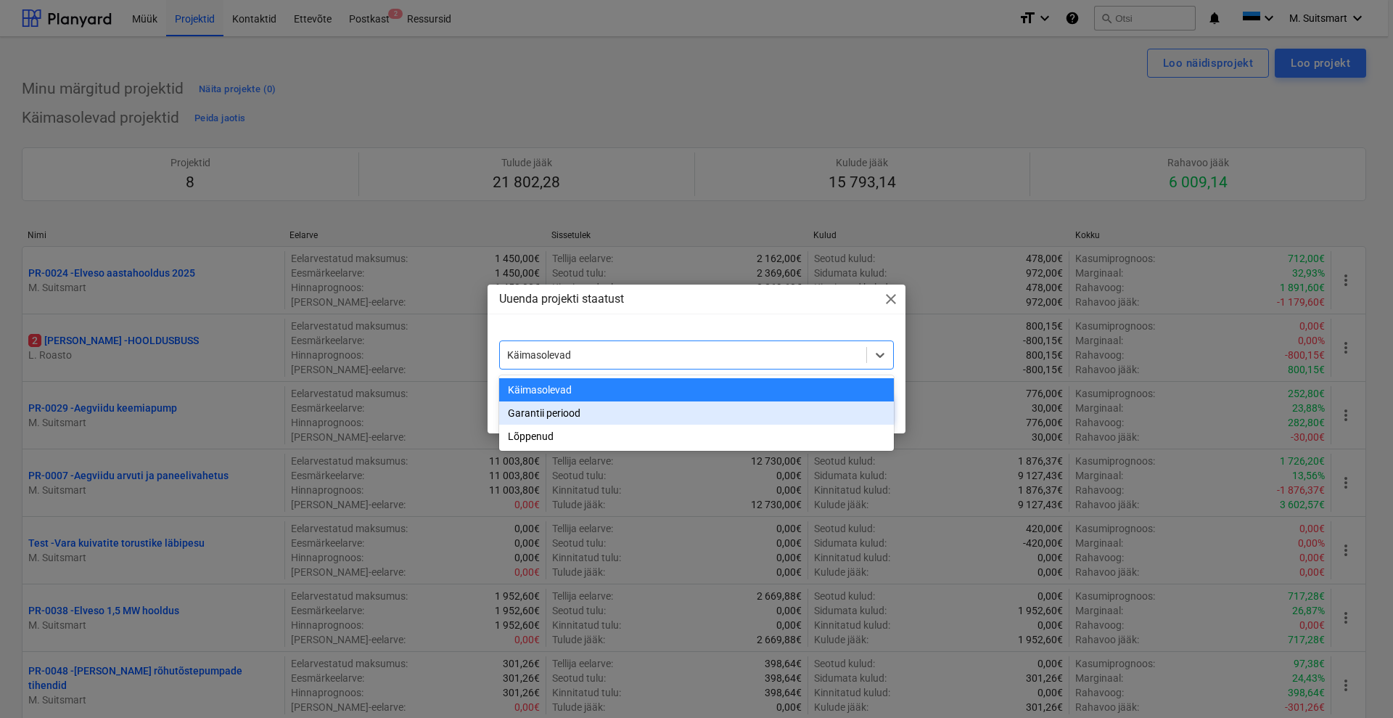
click at [664, 411] on div "Garantii periood" at bounding box center [696, 412] width 395 height 23
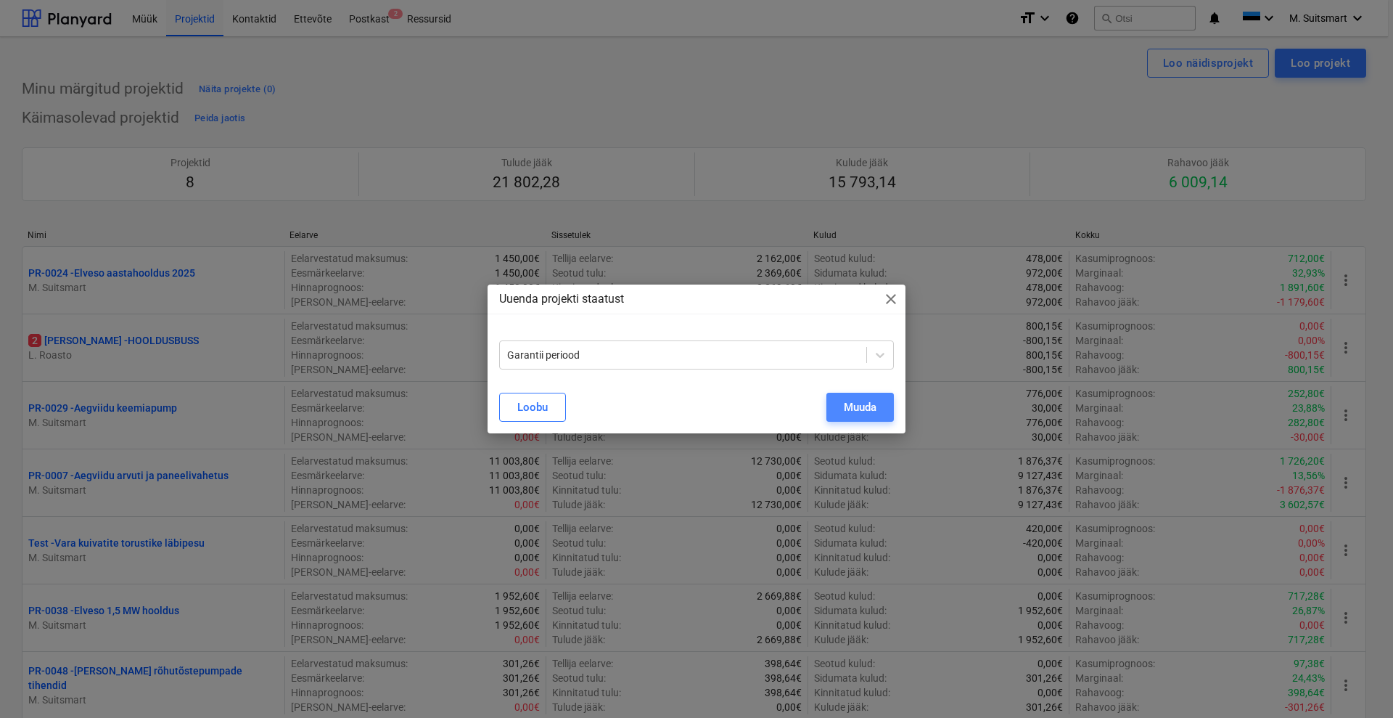
click at [844, 411] on div "Muuda" at bounding box center [860, 407] width 33 height 19
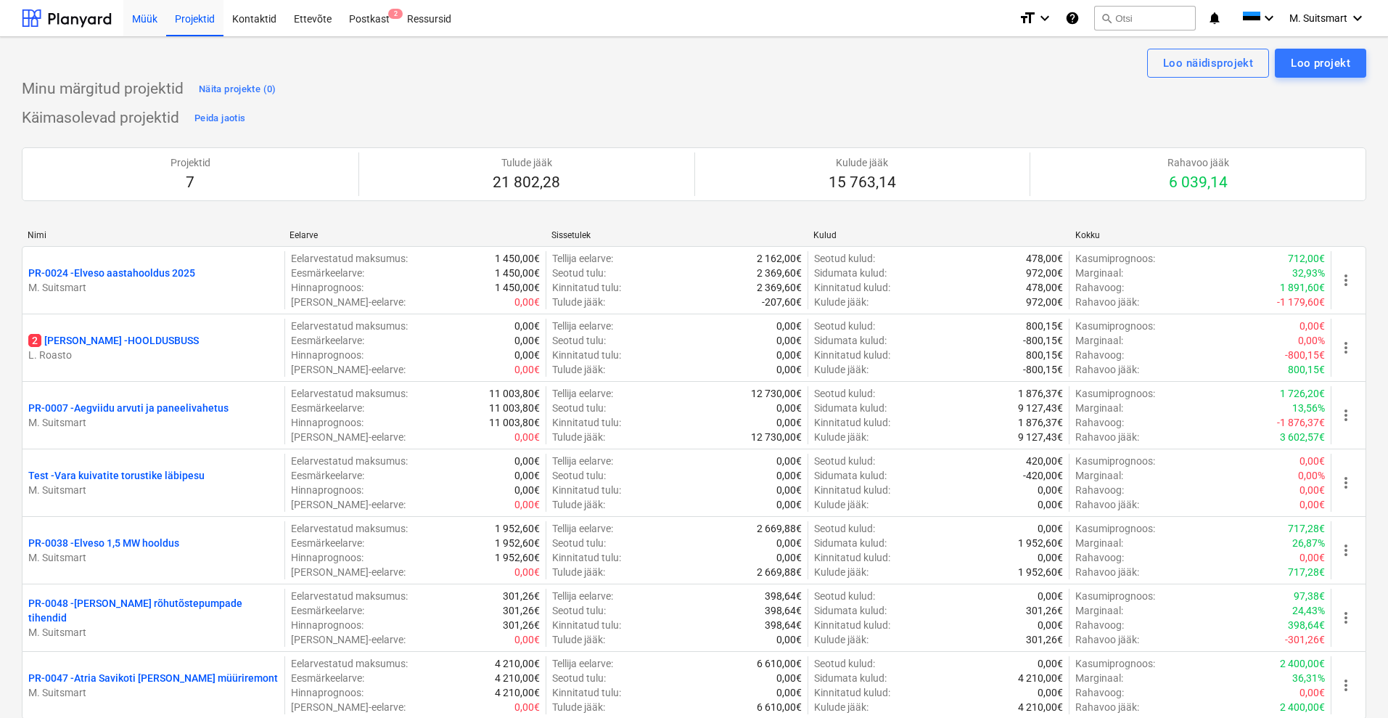
click at [152, 18] on div "Müük" at bounding box center [144, 17] width 43 height 37
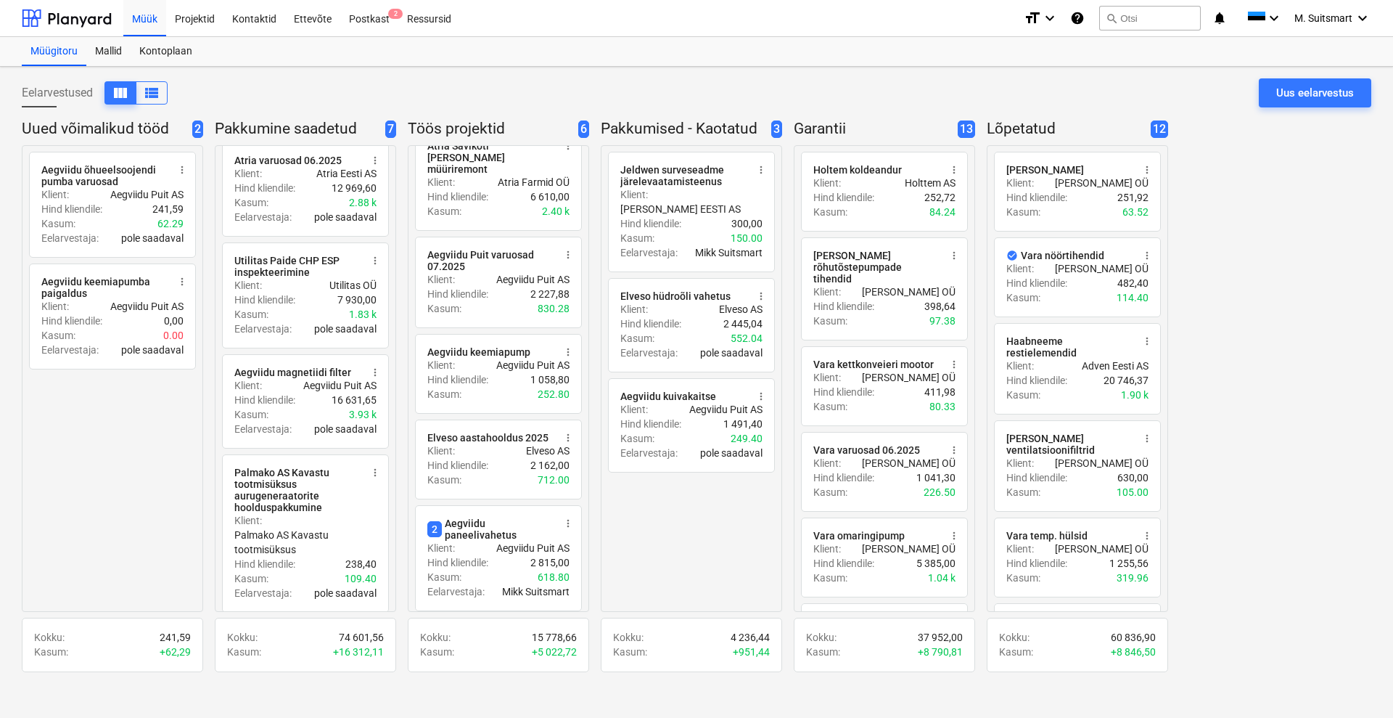
scroll to position [322, 0]
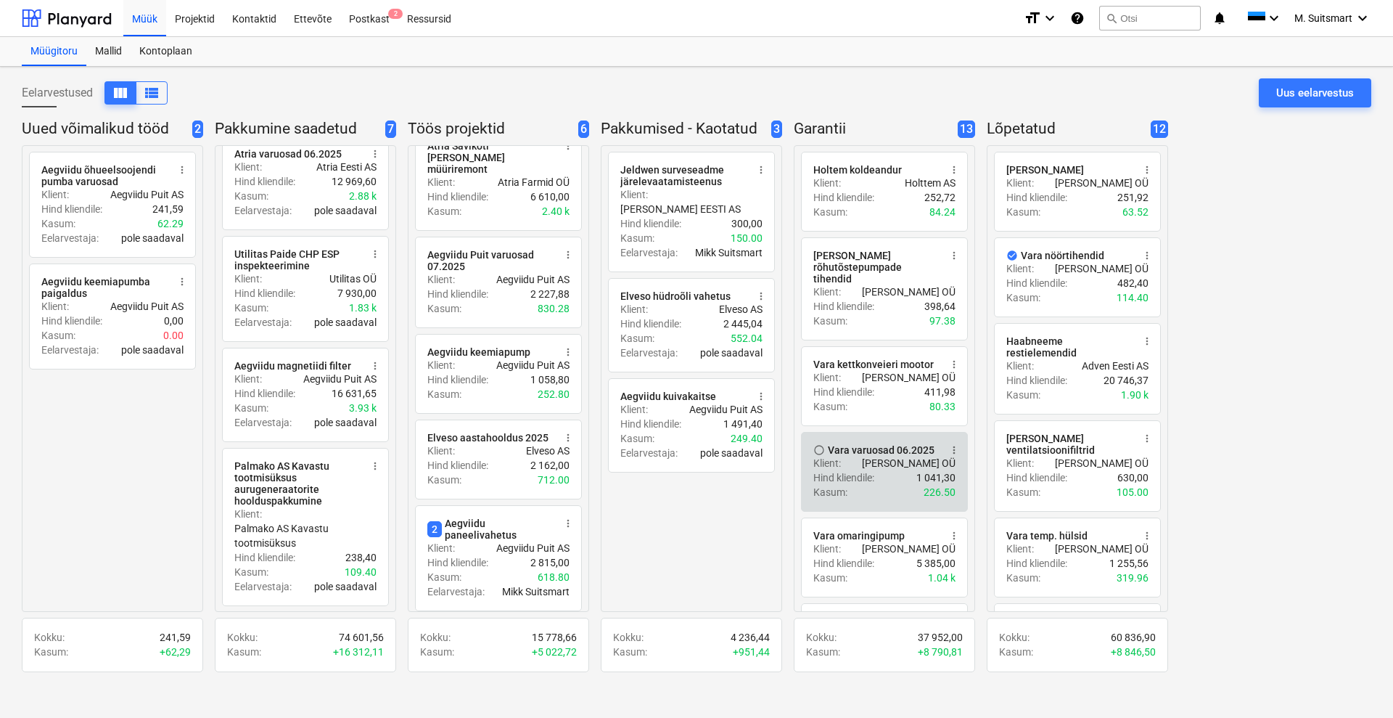
click at [891, 444] on div "Vara varuosad 06.2025" at bounding box center [881, 450] width 107 height 12
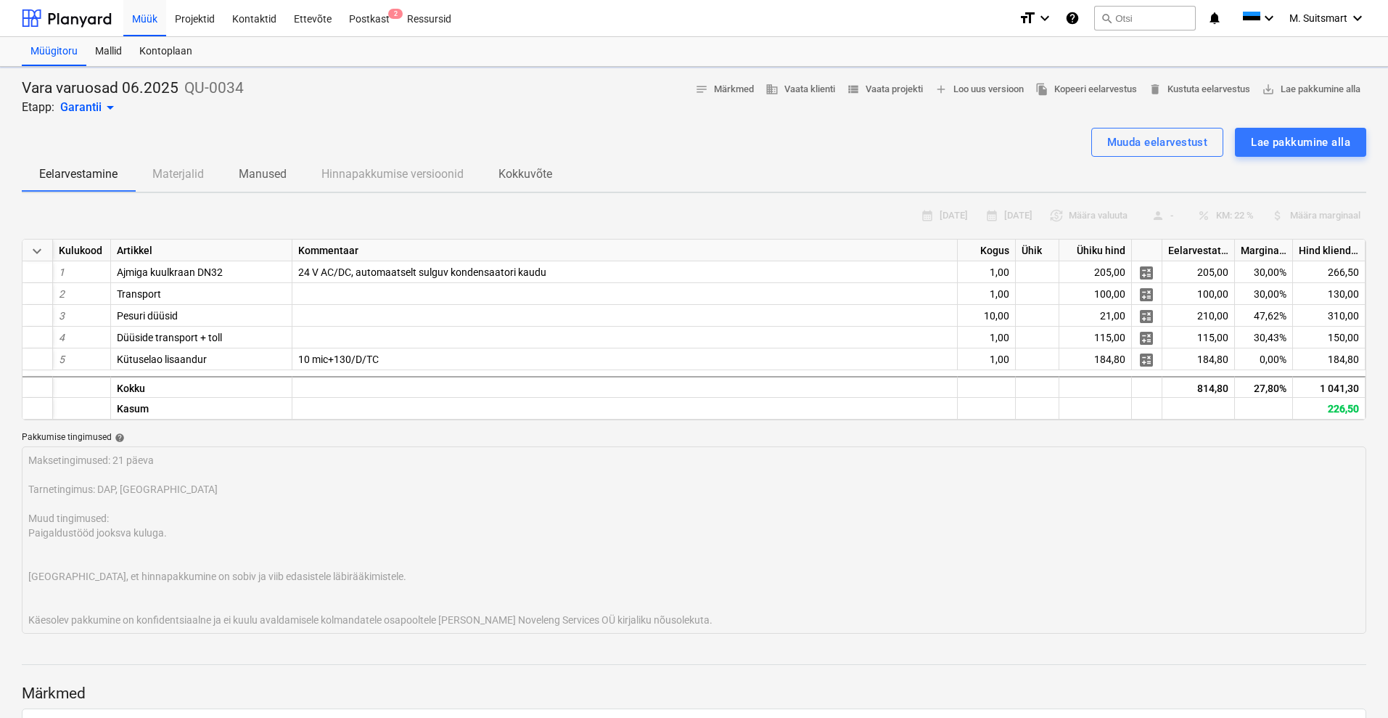
type textarea "x"
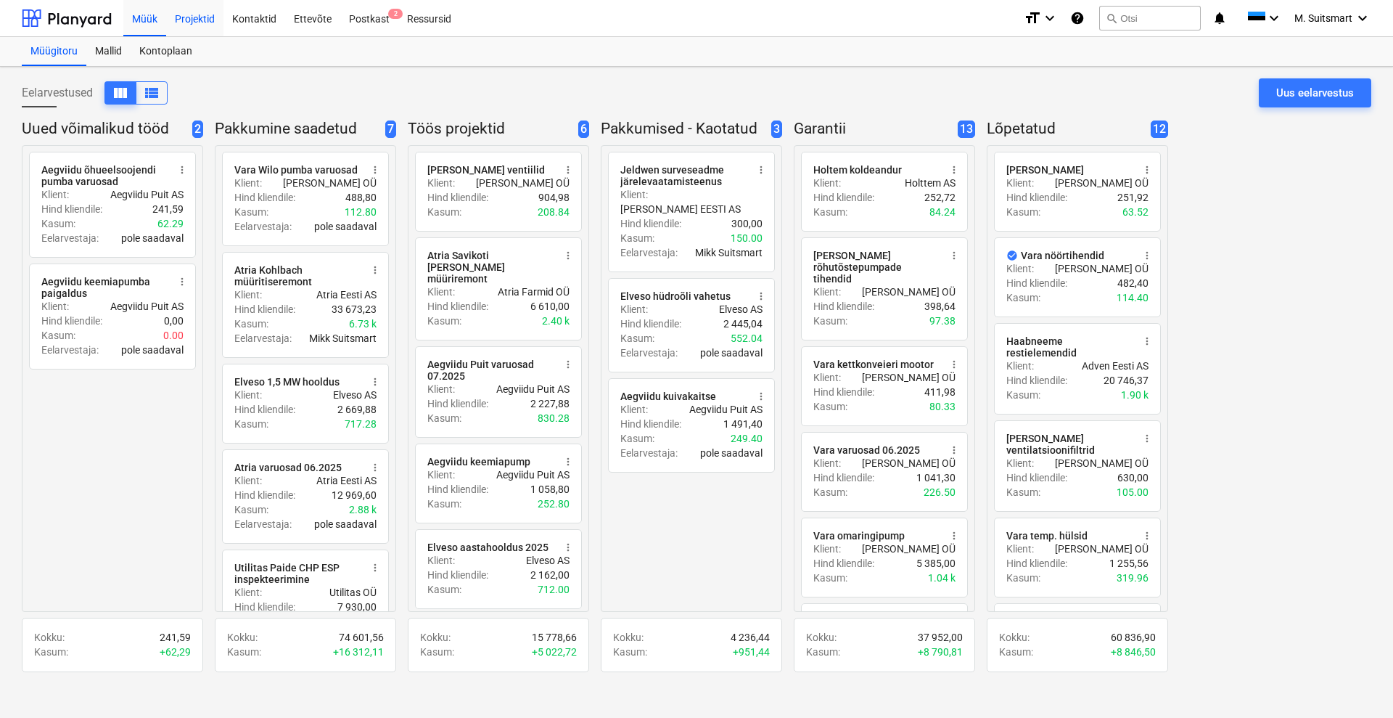
click at [208, 22] on div "Projektid" at bounding box center [194, 17] width 57 height 37
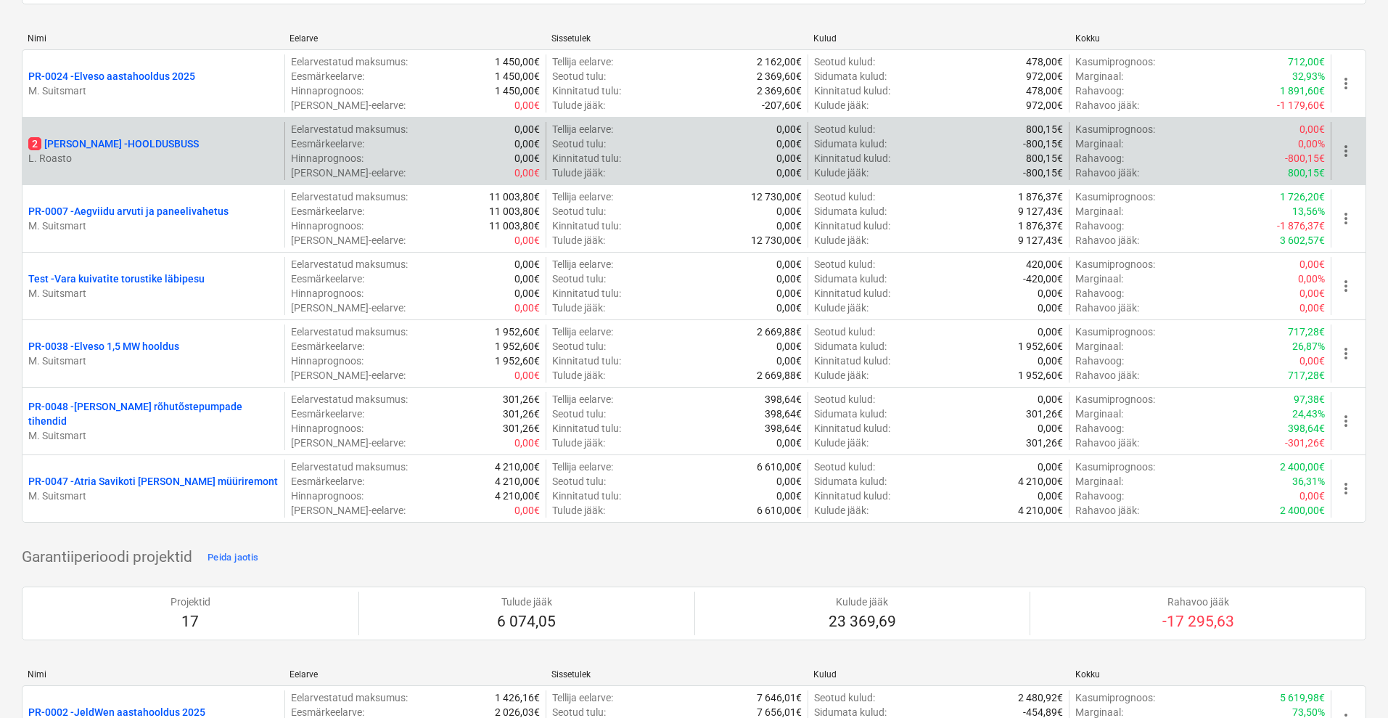
scroll to position [272, 0]
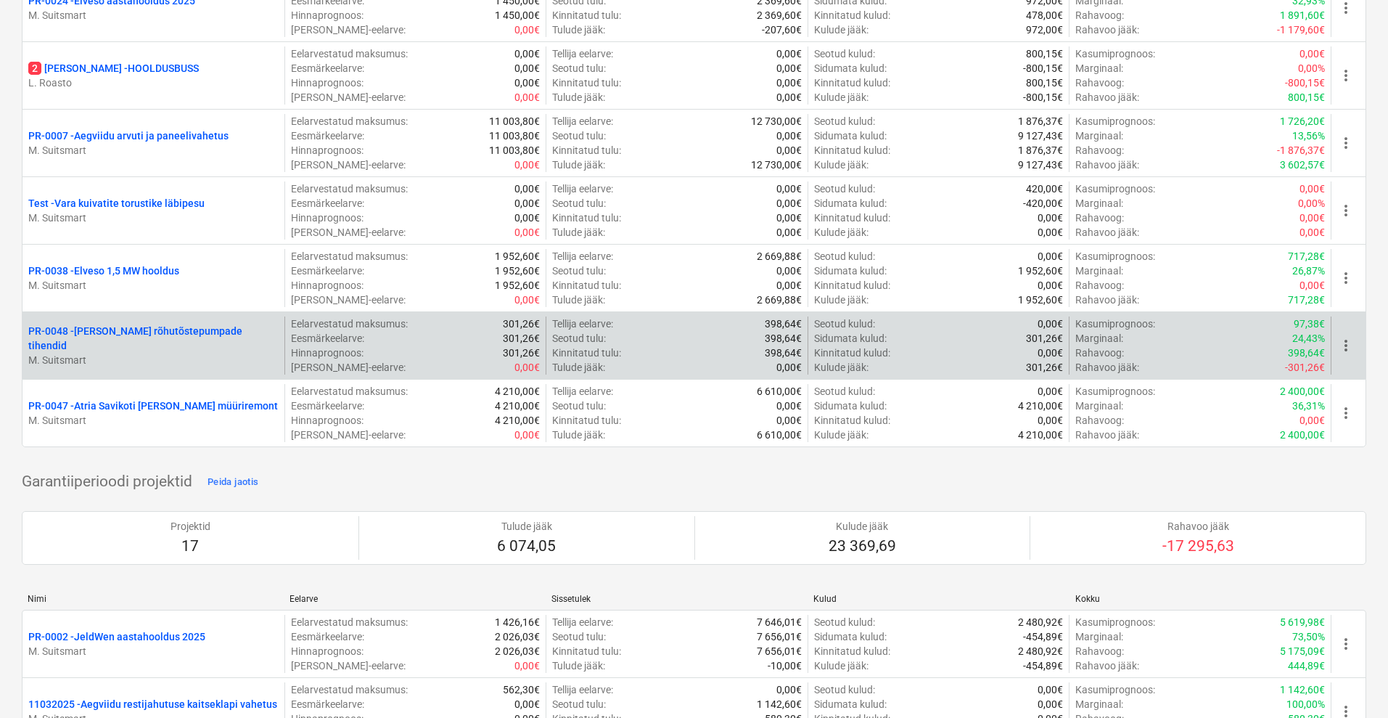
click at [215, 337] on p "PR-0048 - [PERSON_NAME] rõhutõstepumpade tihendid" at bounding box center [153, 338] width 250 height 29
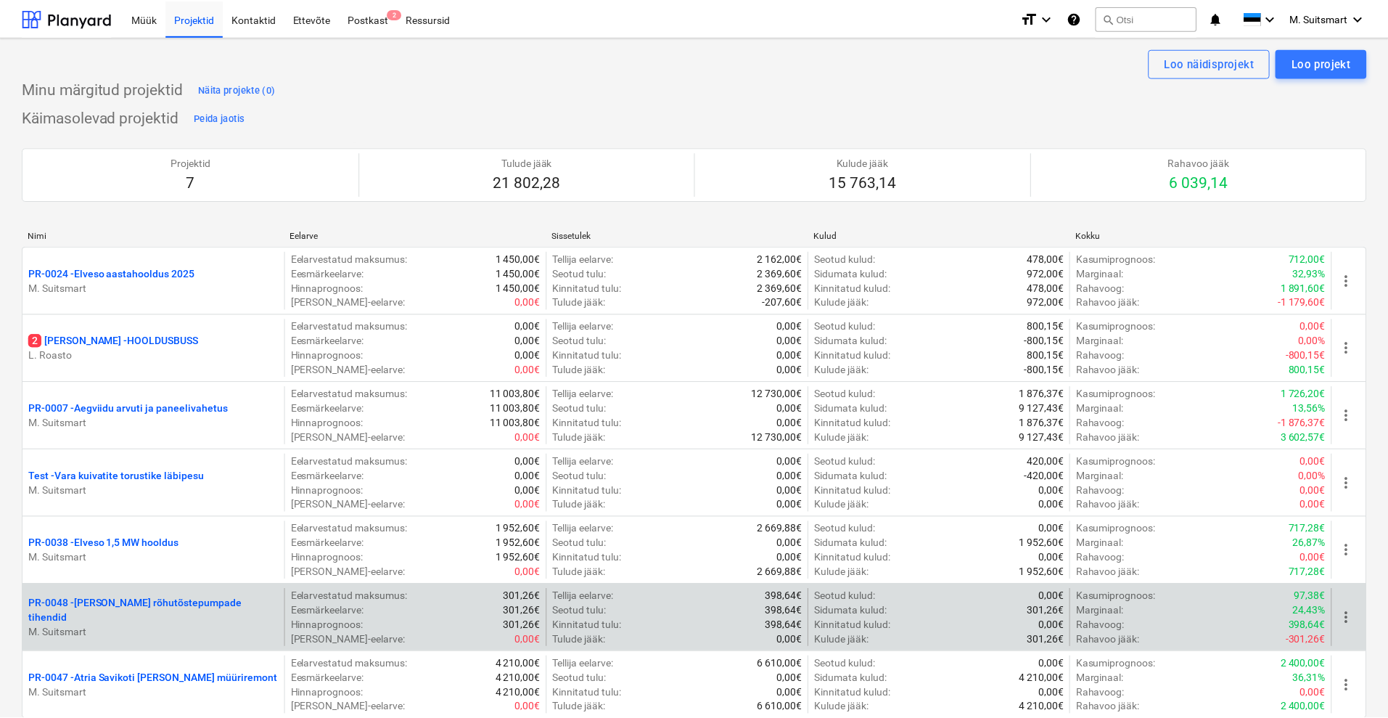
scroll to position [272, 0]
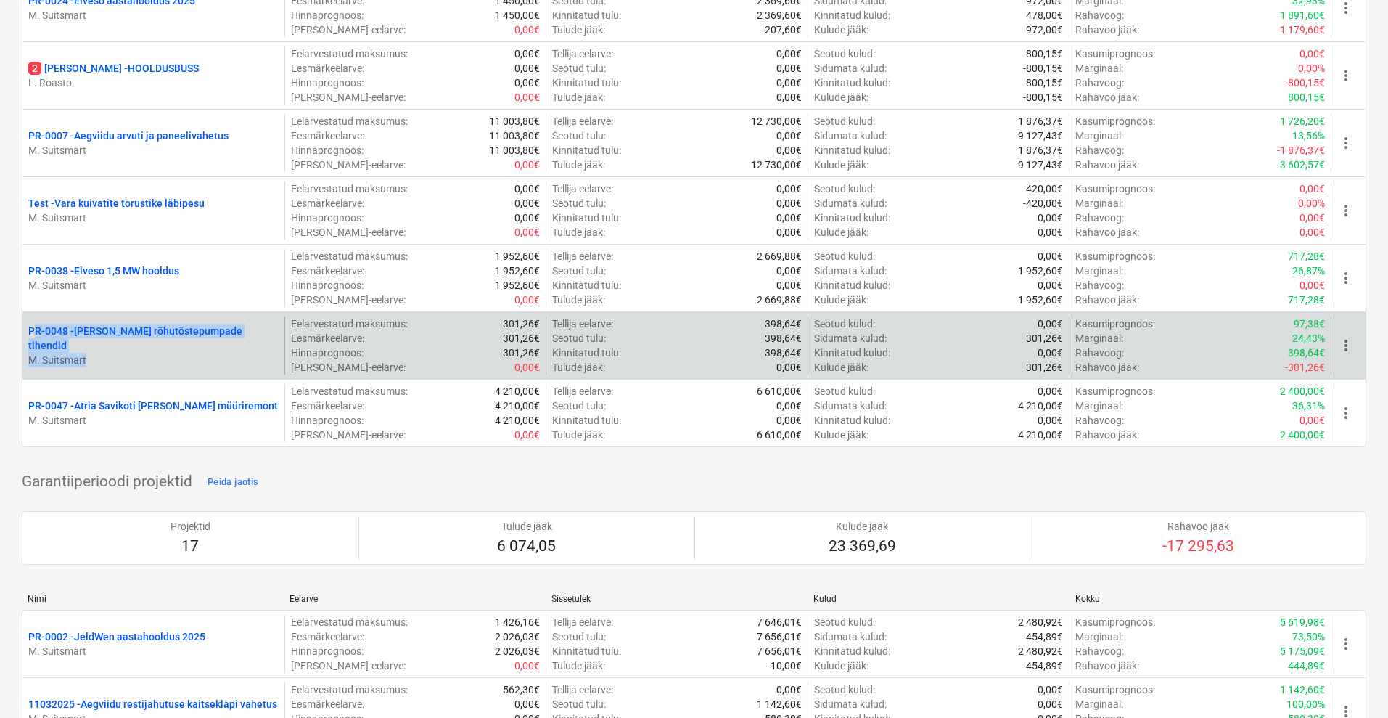
drag, startPoint x: 17, startPoint y: 337, endPoint x: 274, endPoint y: 347, distance: 257.0
click at [274, 353] on p "M. Suitsmart" at bounding box center [153, 360] width 250 height 15
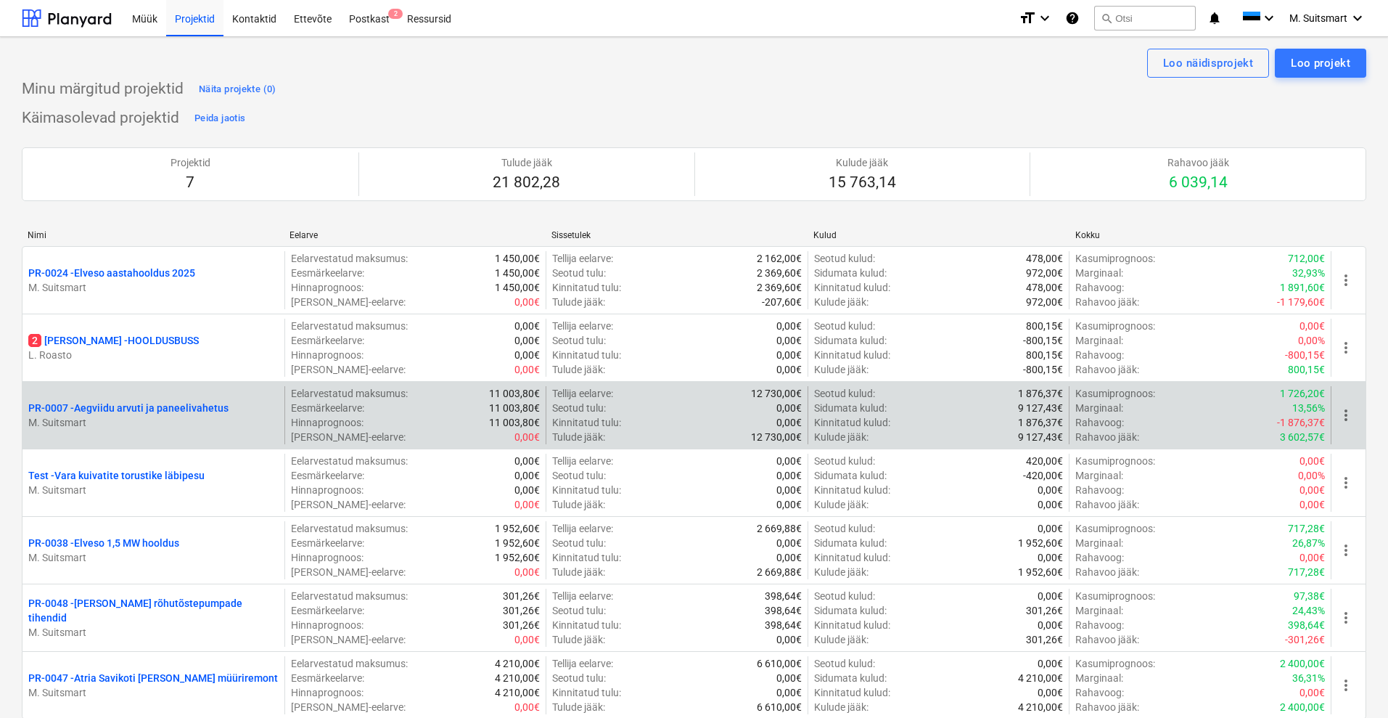
scroll to position [91, 0]
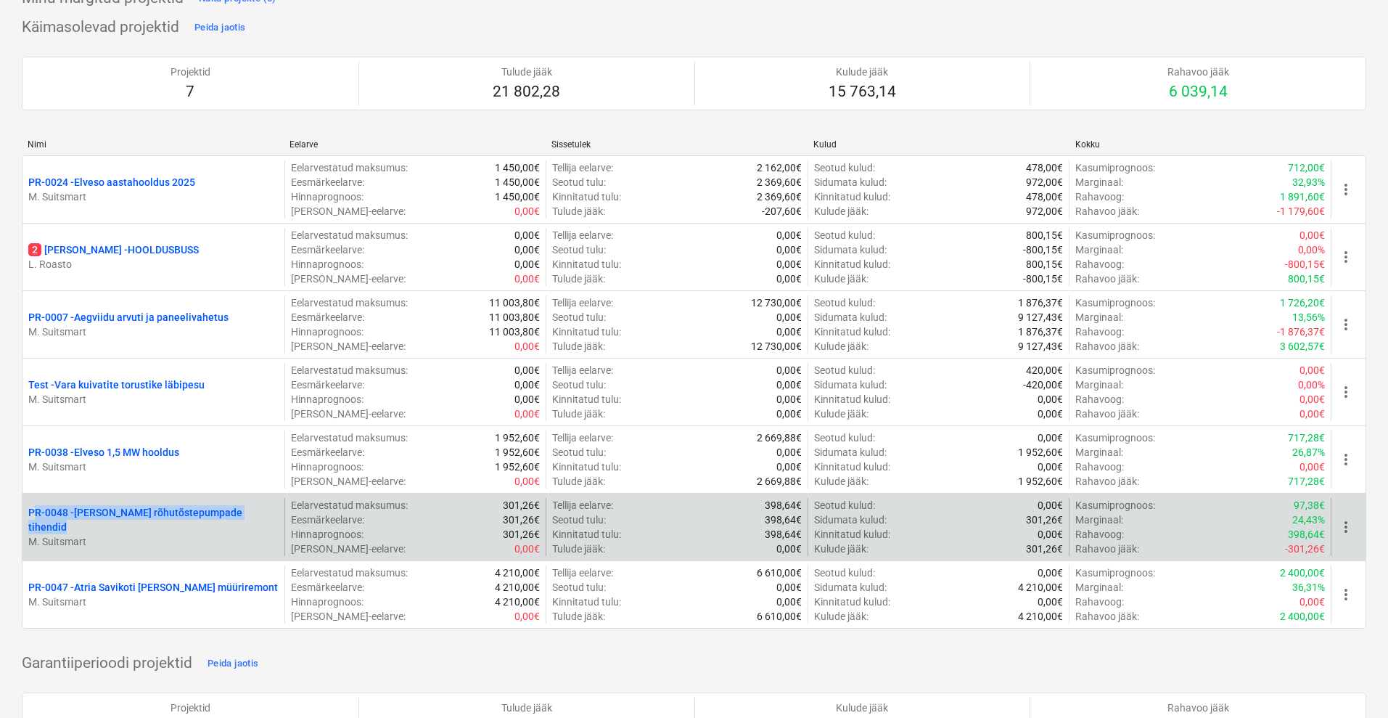
drag, startPoint x: 15, startPoint y: 510, endPoint x: 268, endPoint y: 517, distance: 252.6
copy p "PR-0048 - [PERSON_NAME] rõhutõstepumpade tihendid"
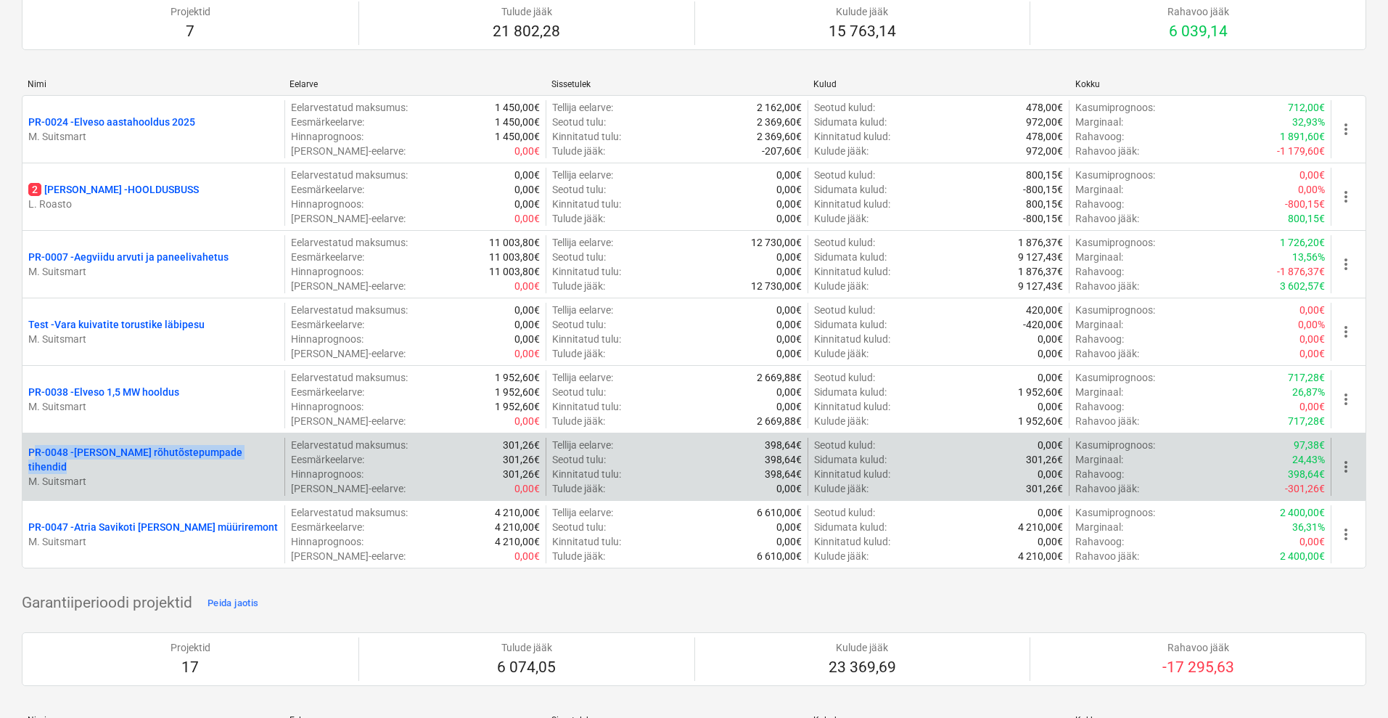
scroll to position [181, 0]
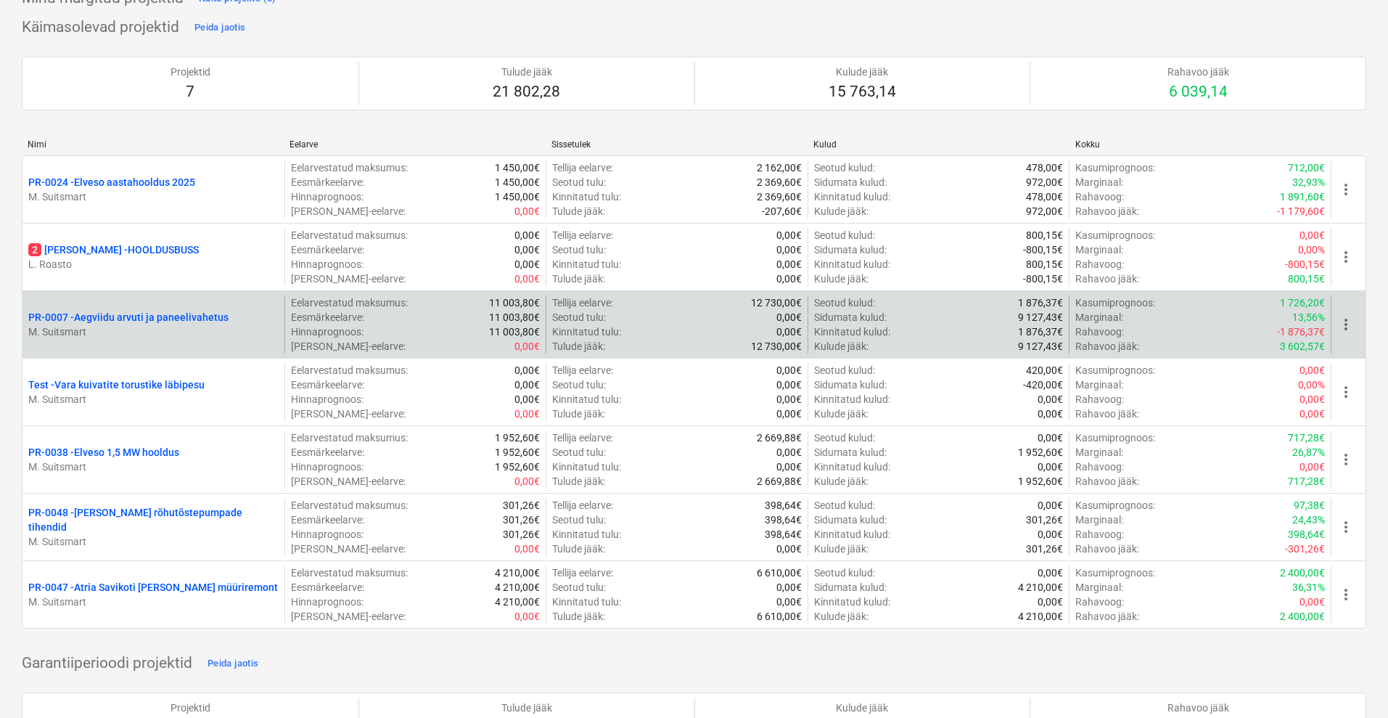
scroll to position [0, 0]
